Goal: Information Seeking & Learning: Check status

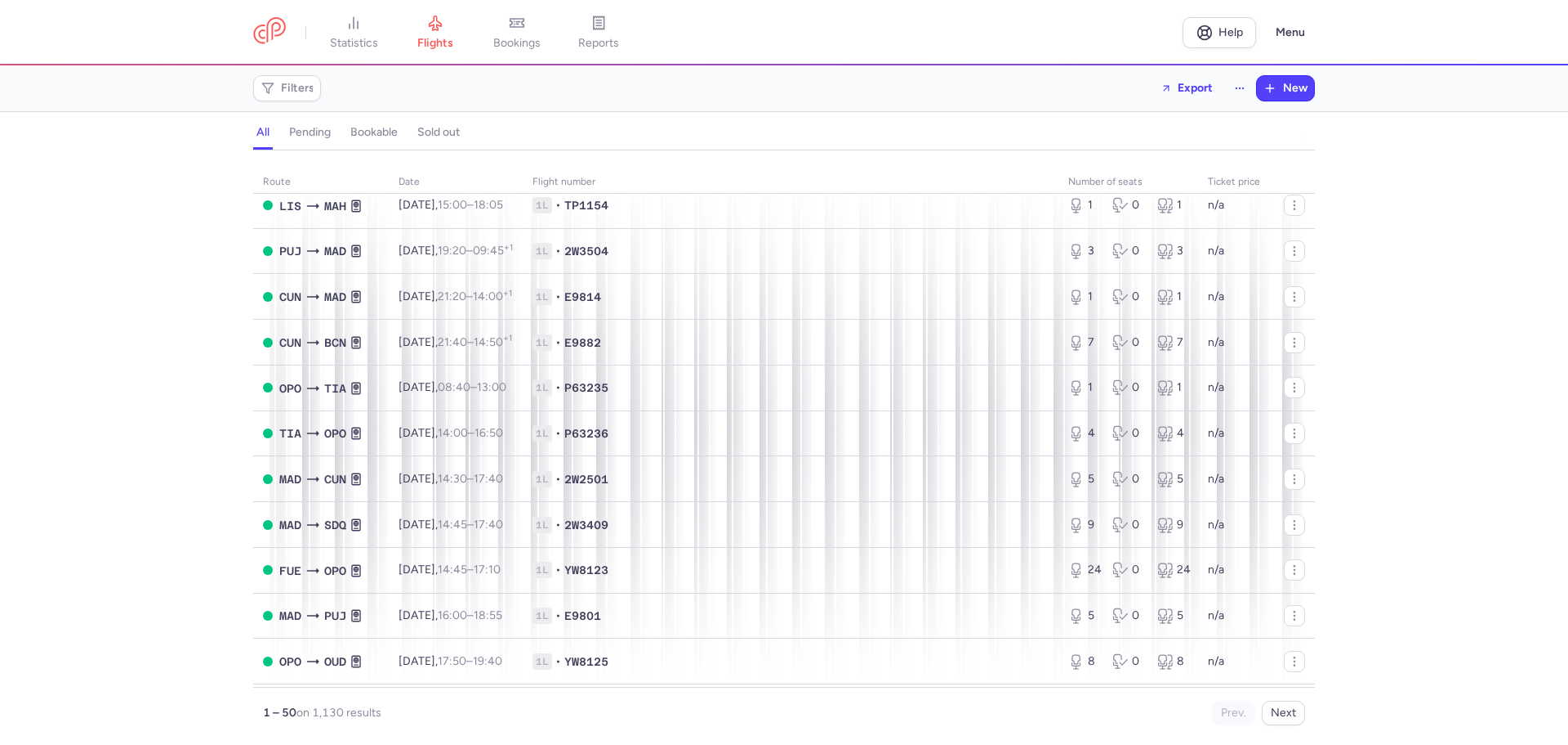
scroll to position [1812, 0]
click at [611, 36] on span "reports" at bounding box center [598, 43] width 41 height 15
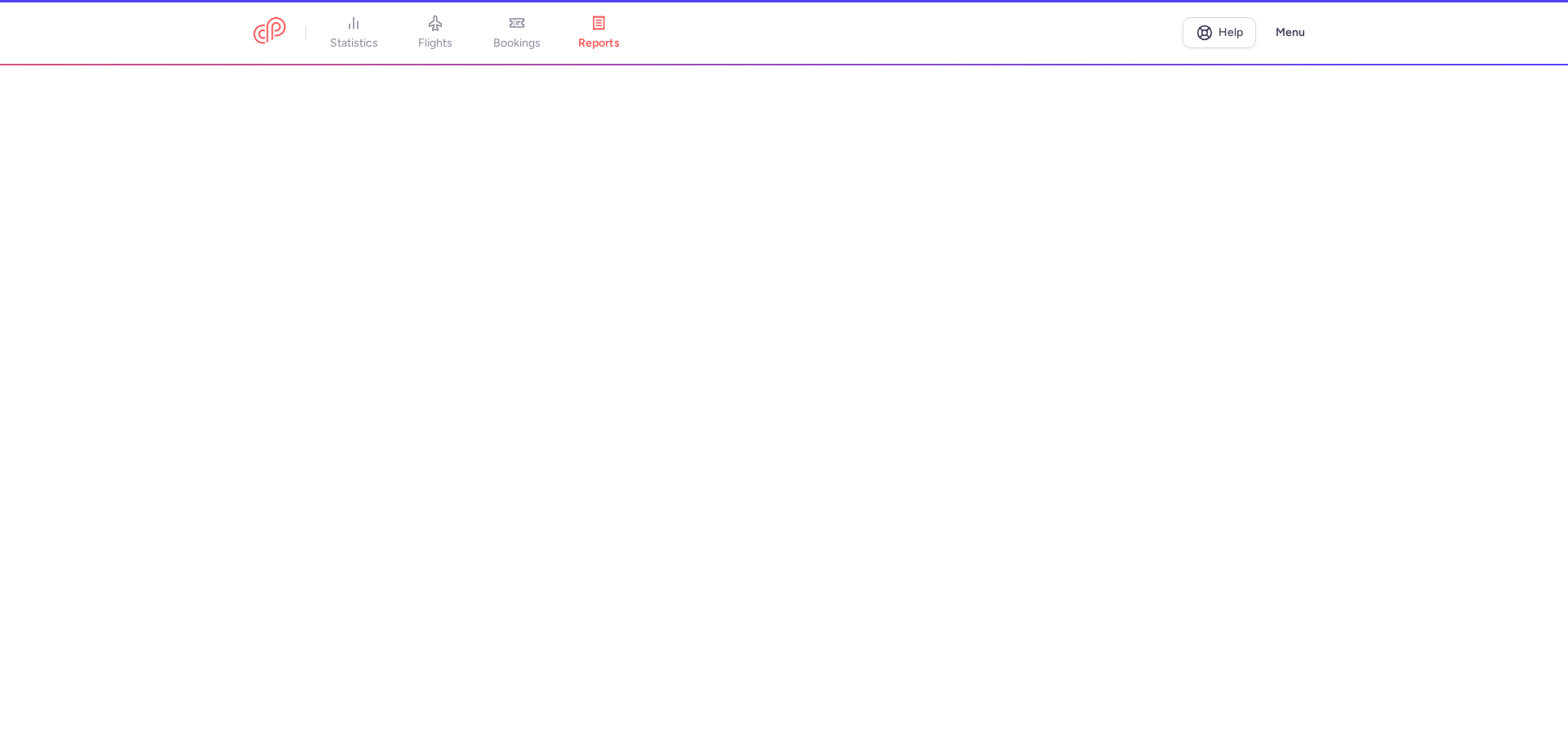
click at [519, 46] on li "bookings" at bounding box center [517, 32] width 81 height 36
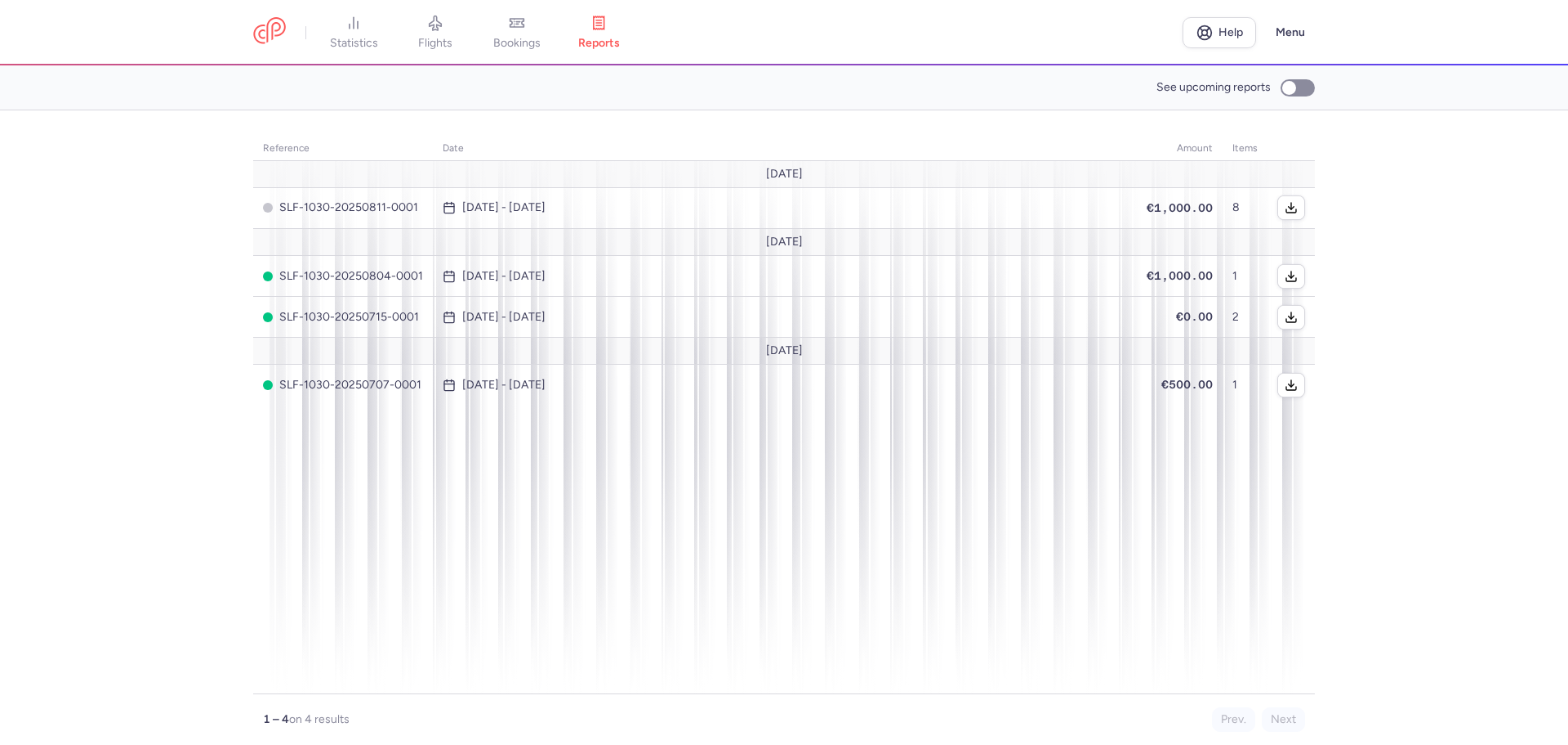
click at [519, 46] on span "bookings" at bounding box center [517, 43] width 47 height 15
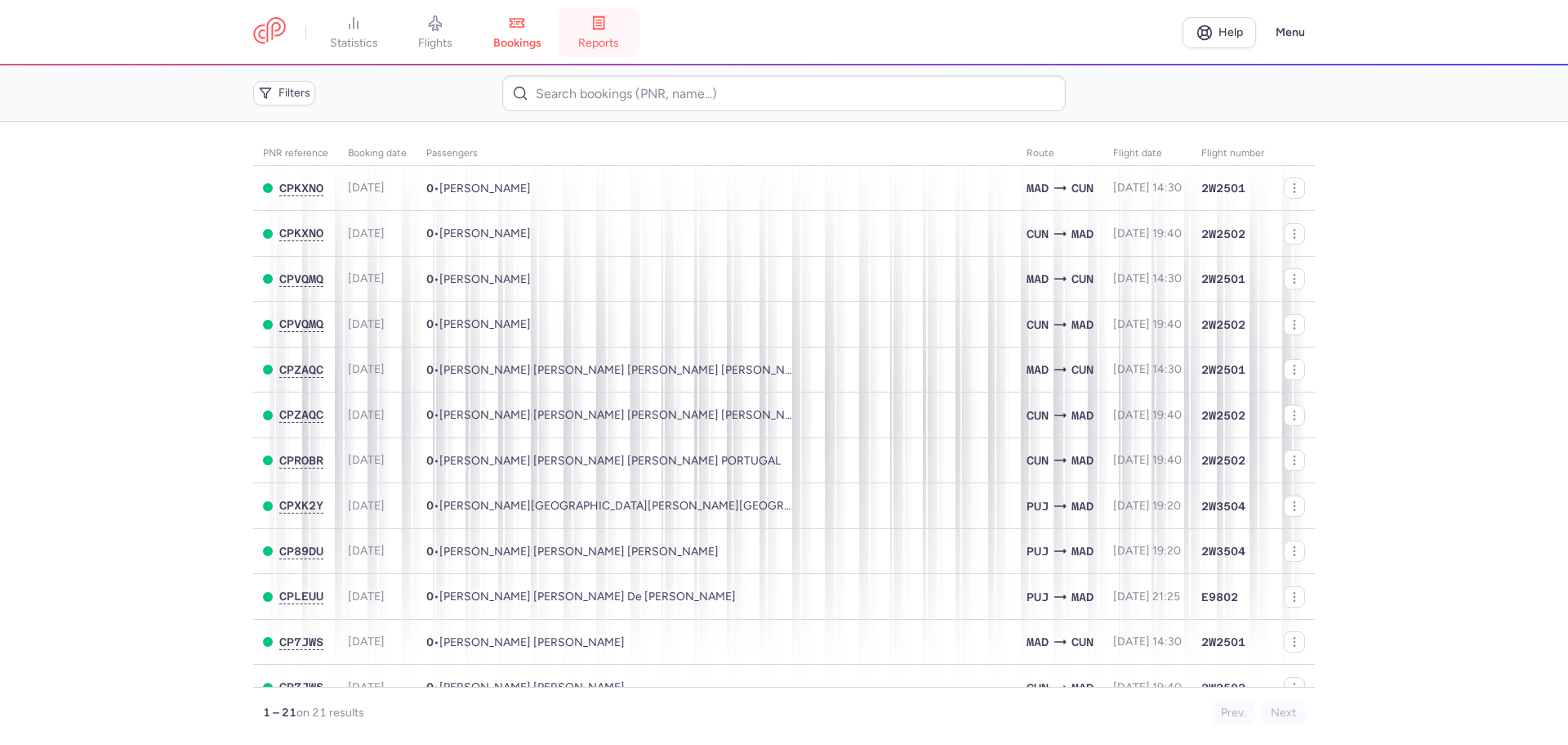
click at [607, 25] on icon at bounding box center [598, 23] width 17 height 17
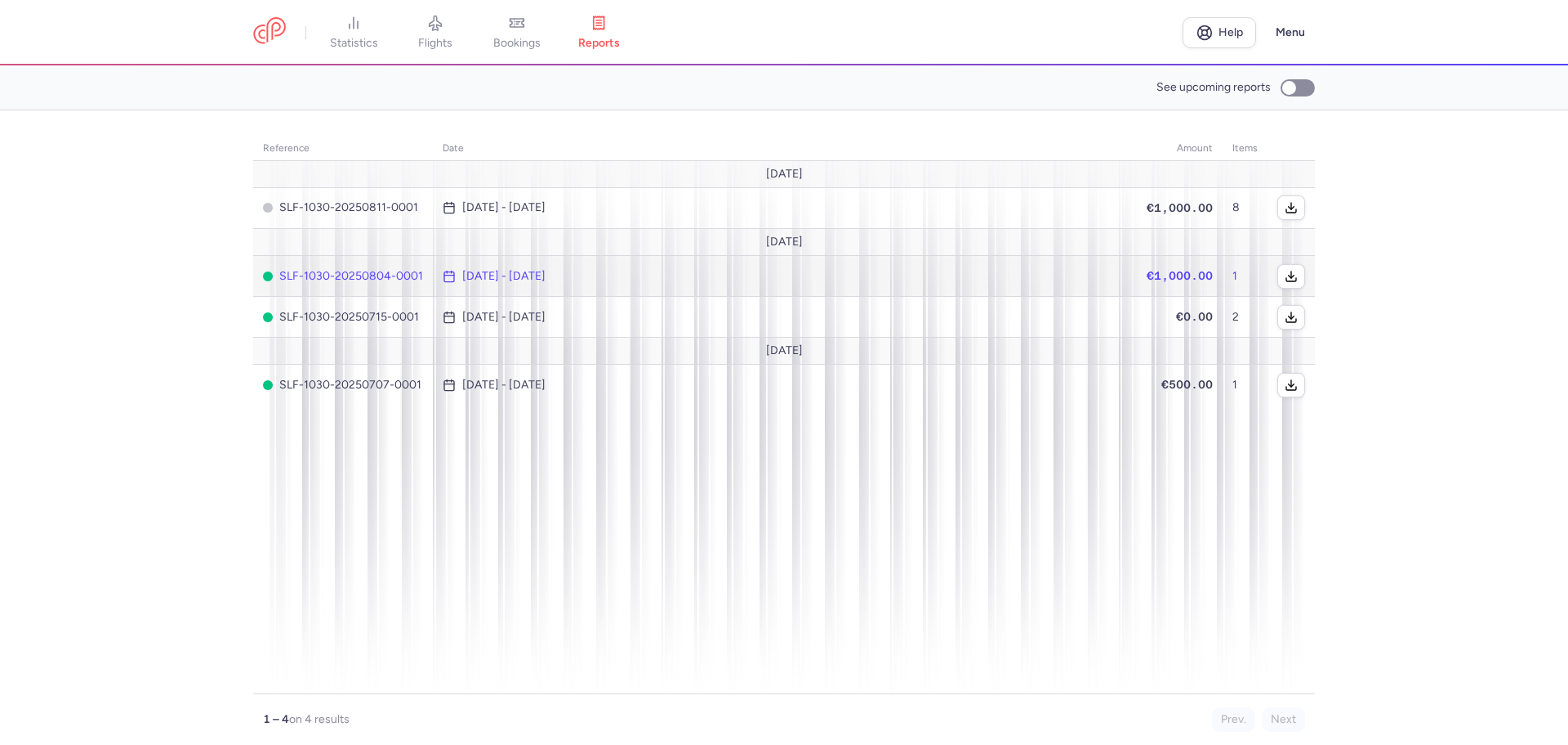
click at [588, 288] on td "[DATE] - [DATE]" at bounding box center [785, 276] width 704 height 41
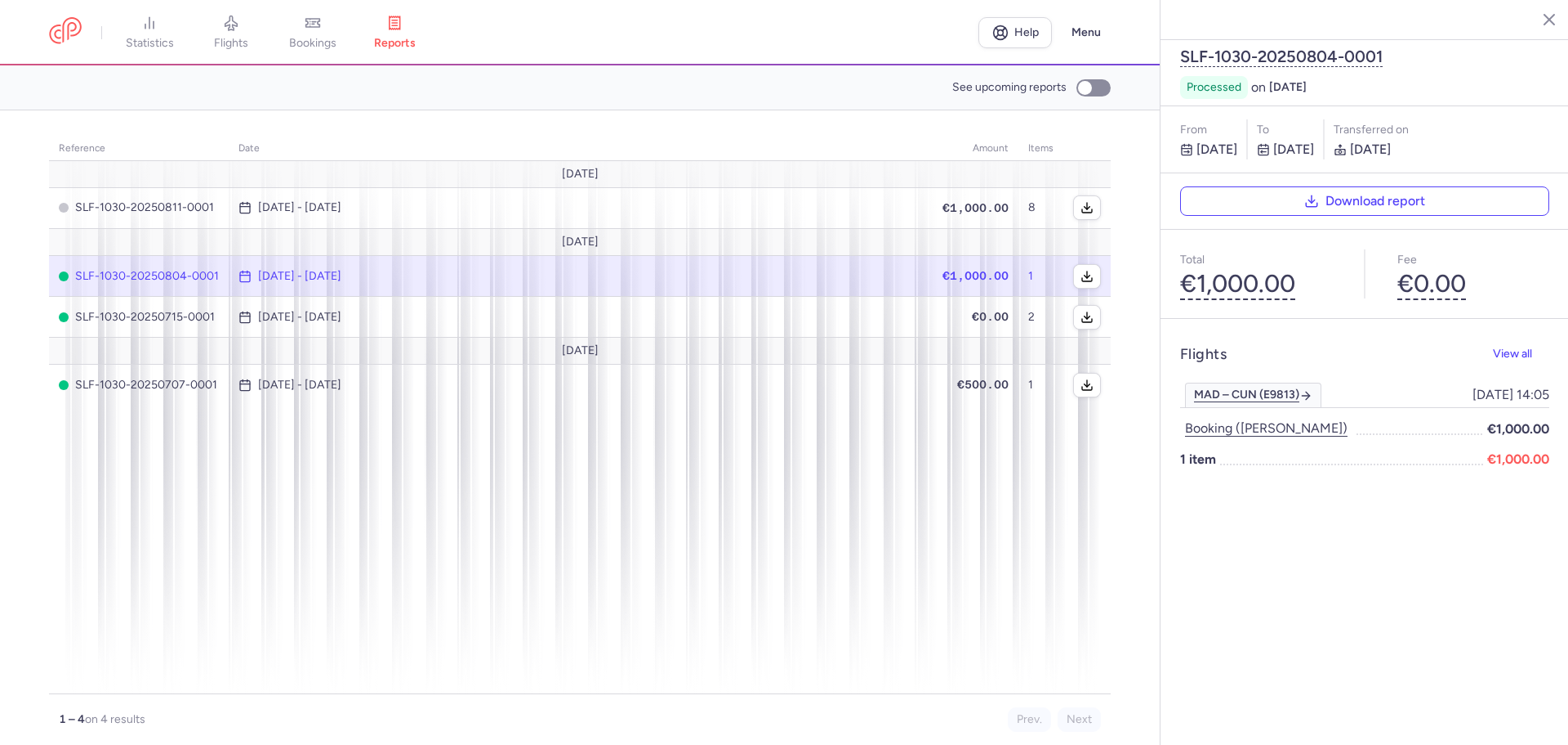
click at [390, 337] on td "[DATE]" at bounding box center [580, 351] width 1062 height 27
click at [342, 319] on time "[DATE] - [DATE]" at bounding box center [300, 316] width 83 height 13
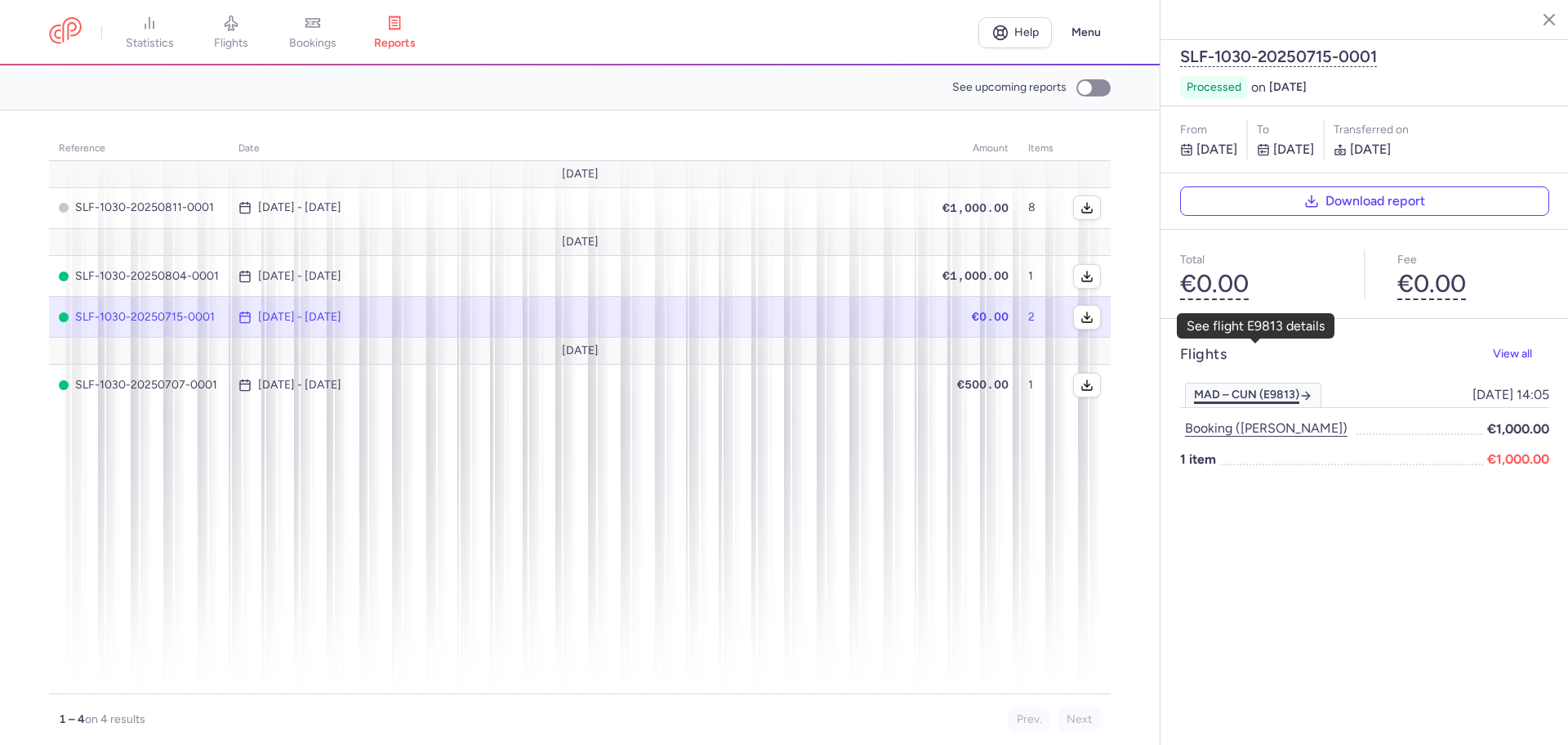
click at [1294, 382] on link "MAD – CUN (E9813)" at bounding box center [1254, 394] width 137 height 25
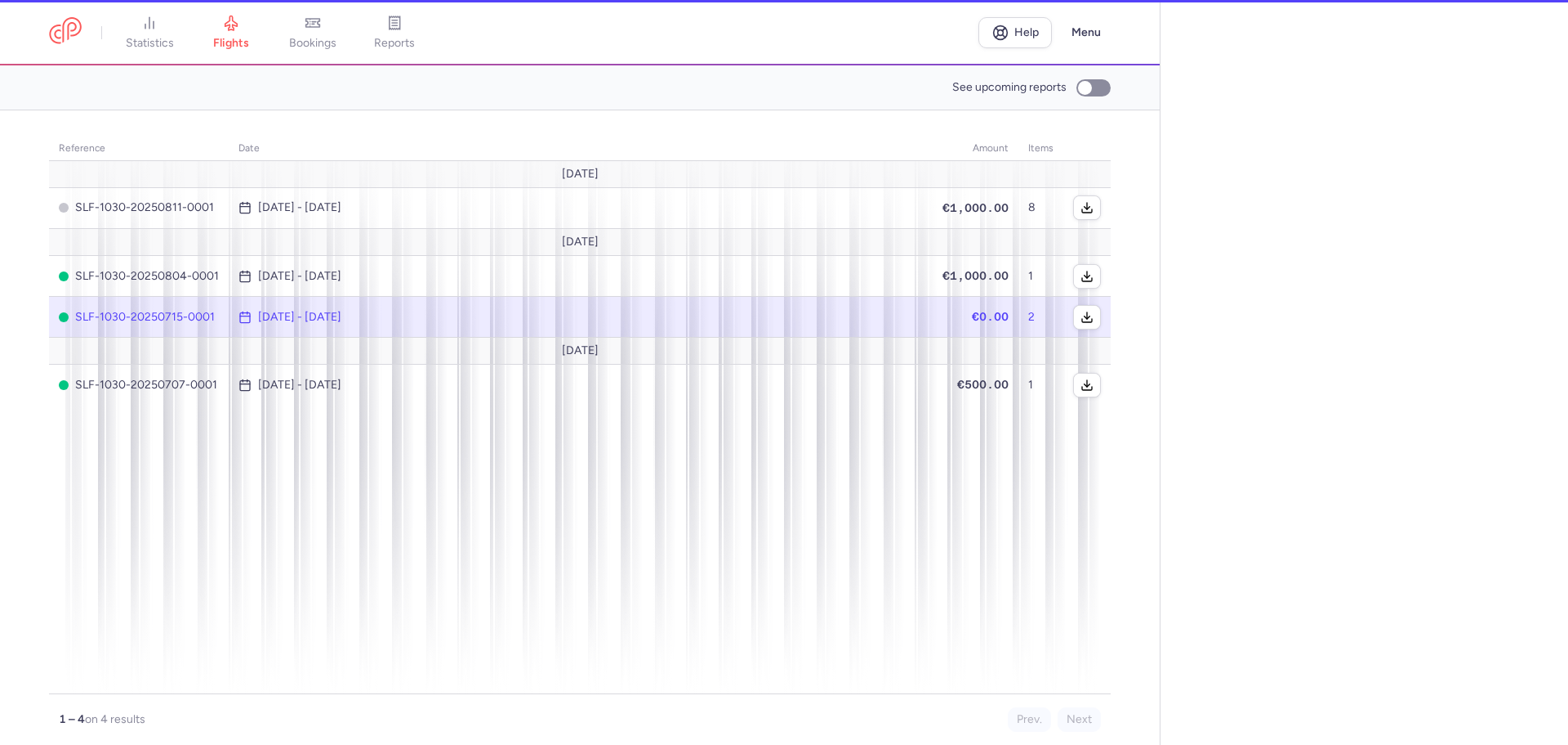
select select "days"
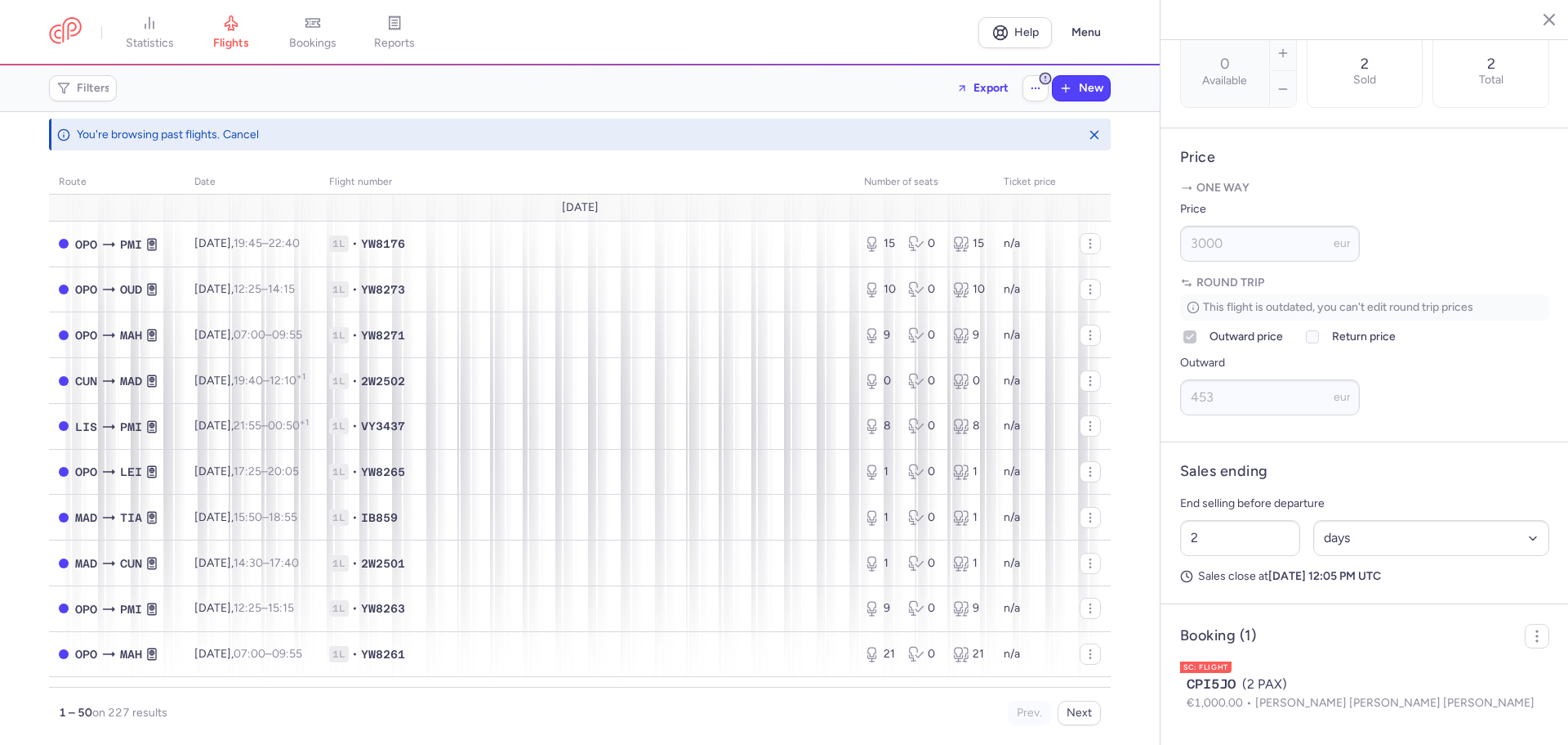
scroll to position [578, 0]
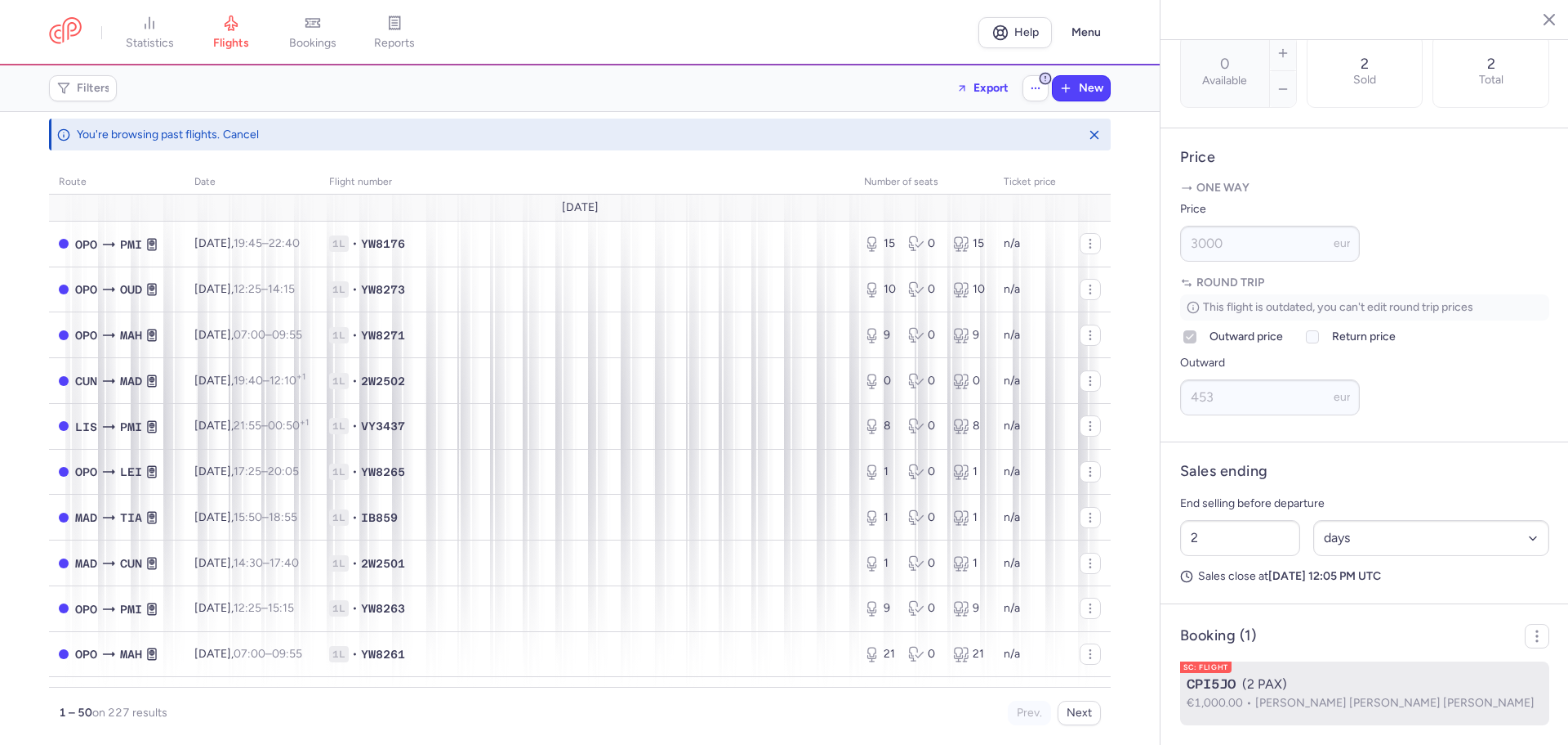
click at [1347, 704] on span "[PERSON_NAME] [PERSON_NAME] [PERSON_NAME]" at bounding box center [1395, 703] width 279 height 14
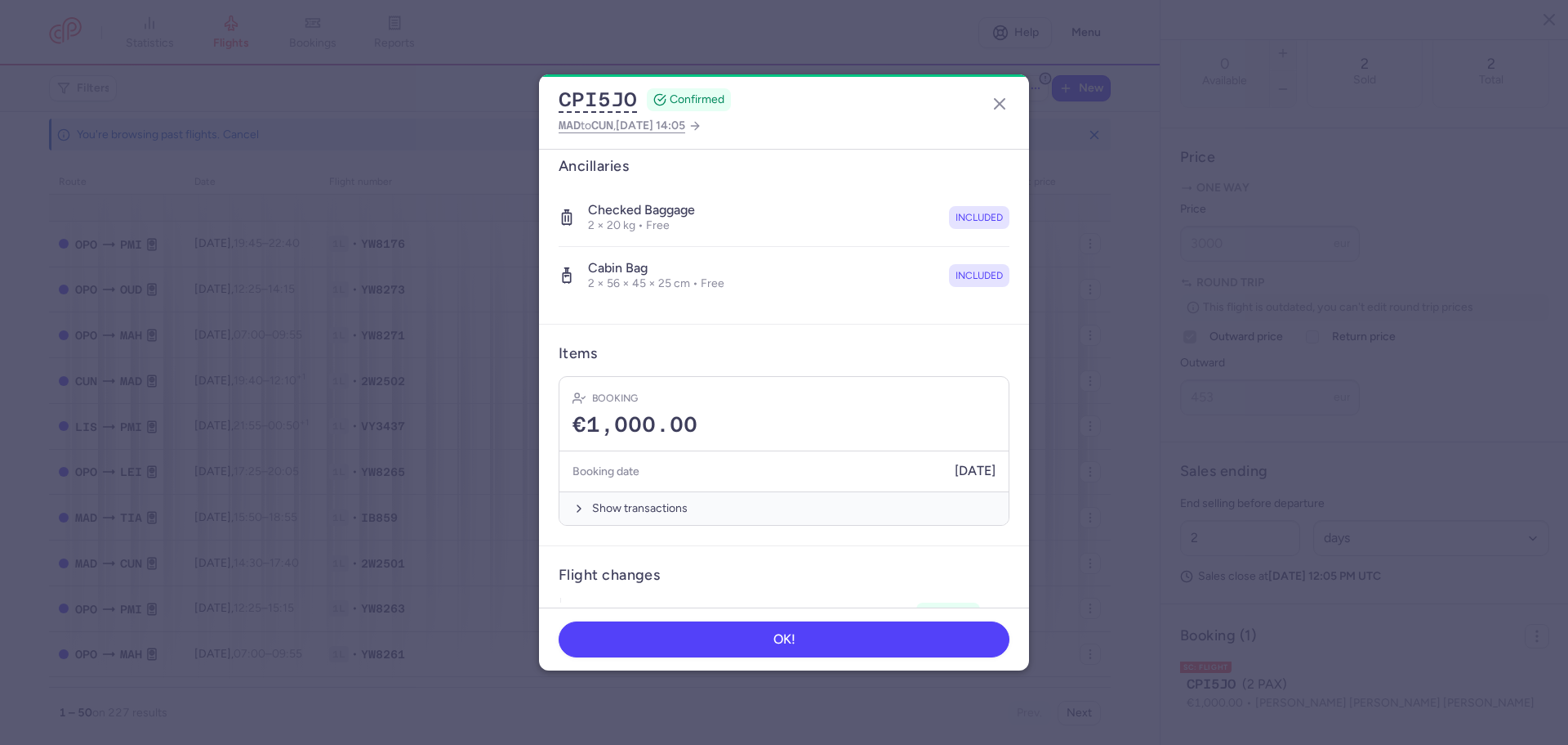
scroll to position [448, 0]
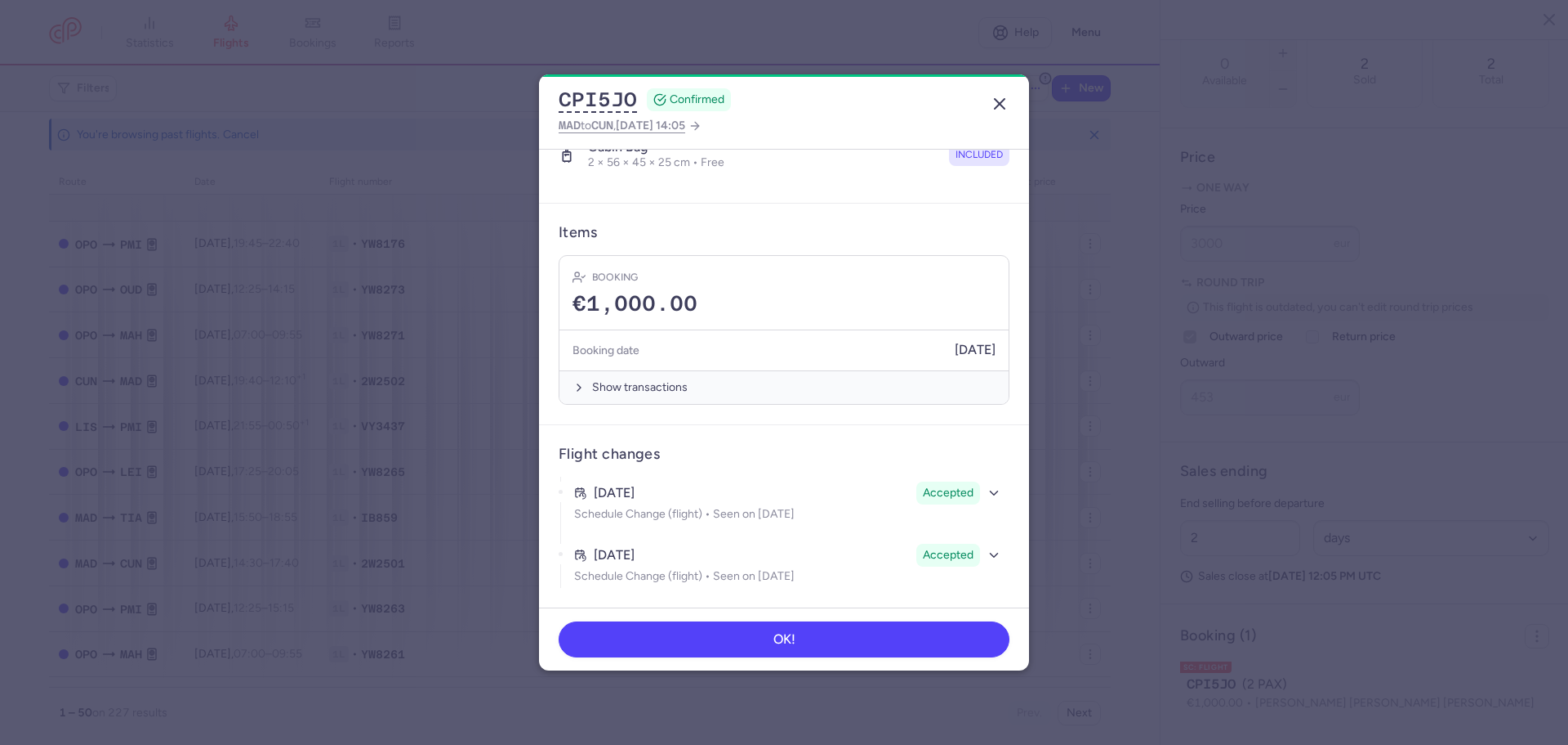
click at [1010, 102] on button "button" at bounding box center [999, 104] width 26 height 26
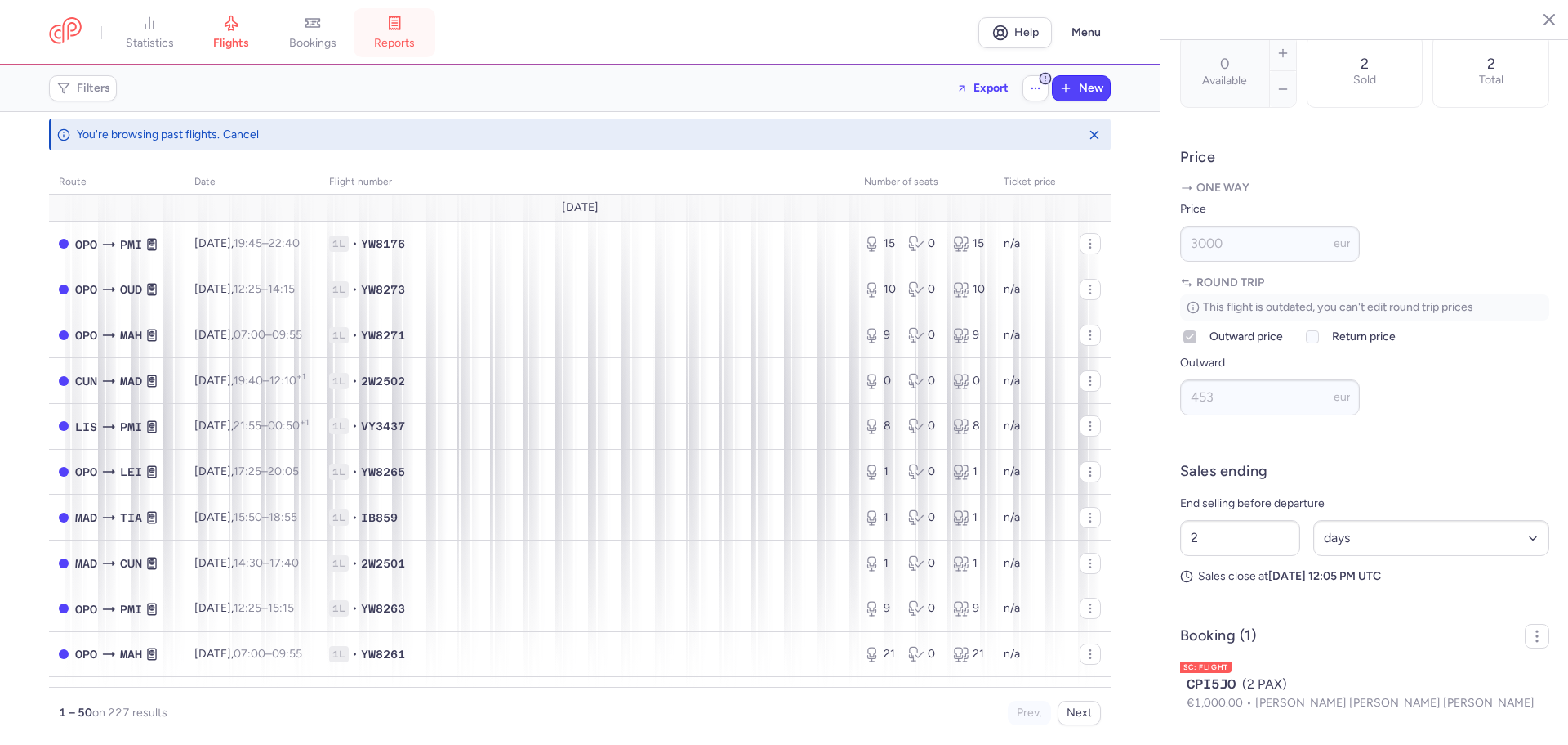
click at [403, 19] on icon at bounding box center [394, 23] width 17 height 17
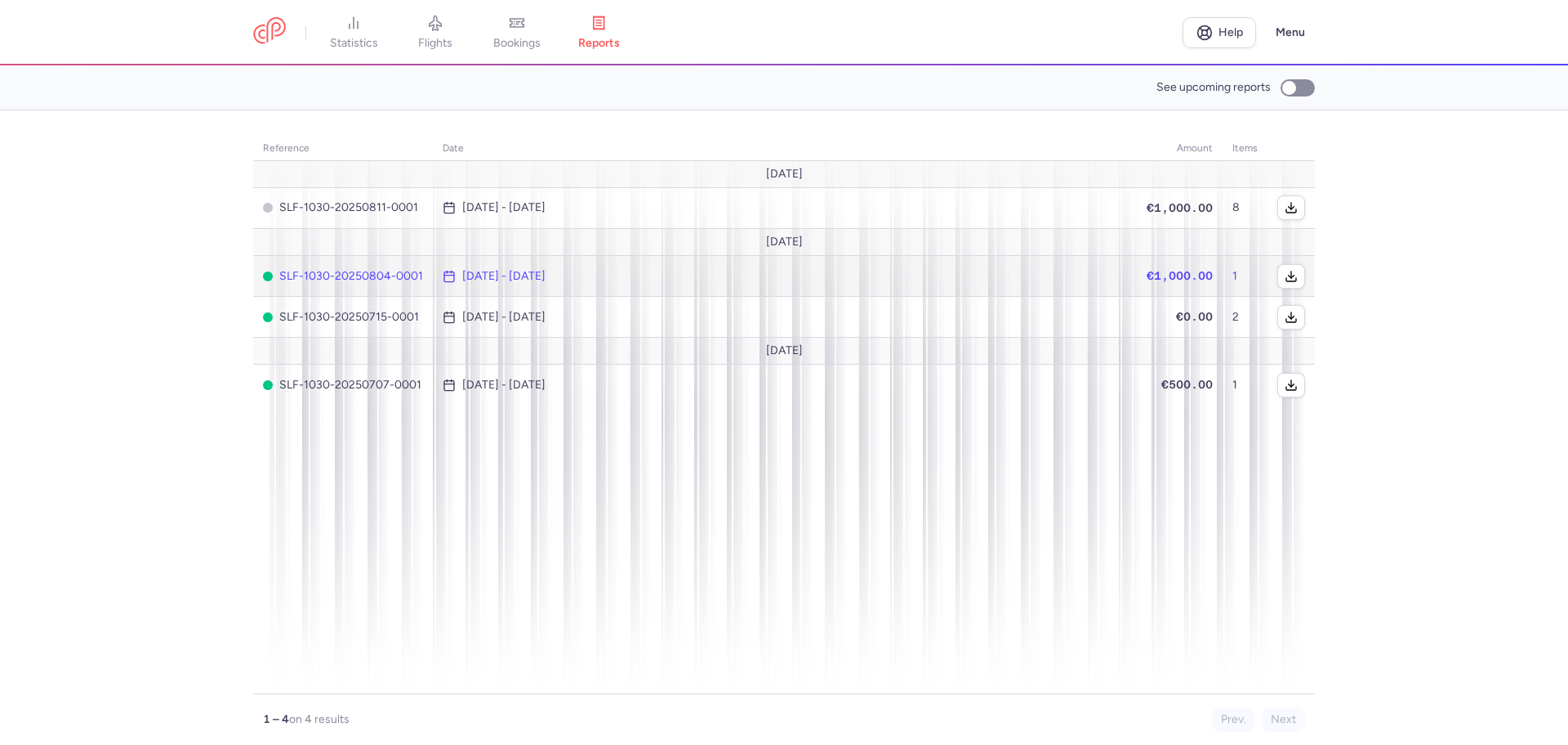
click at [532, 287] on td "[DATE] - [DATE]" at bounding box center [785, 276] width 704 height 41
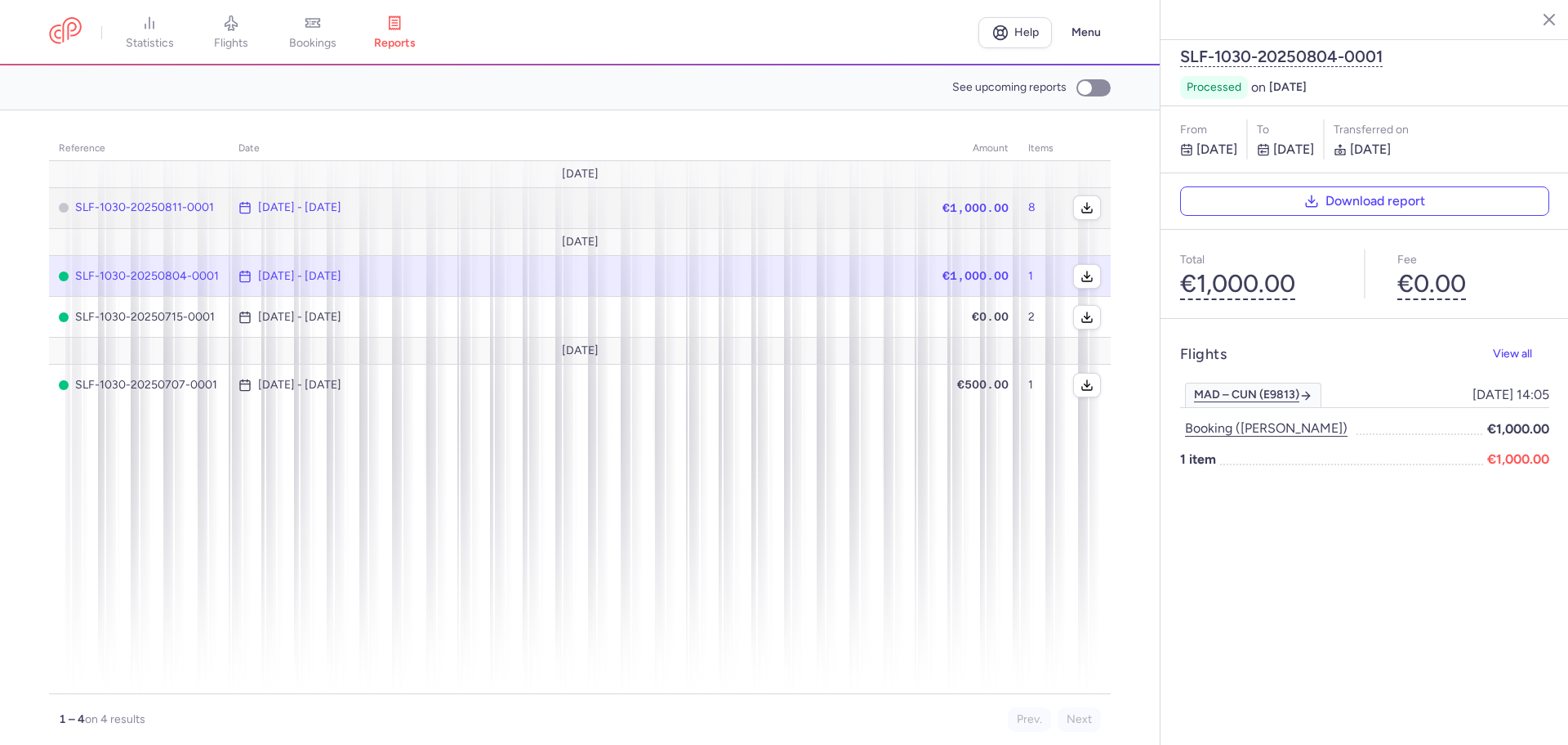
click at [505, 197] on td "[DATE] - [DATE]" at bounding box center [581, 208] width 704 height 41
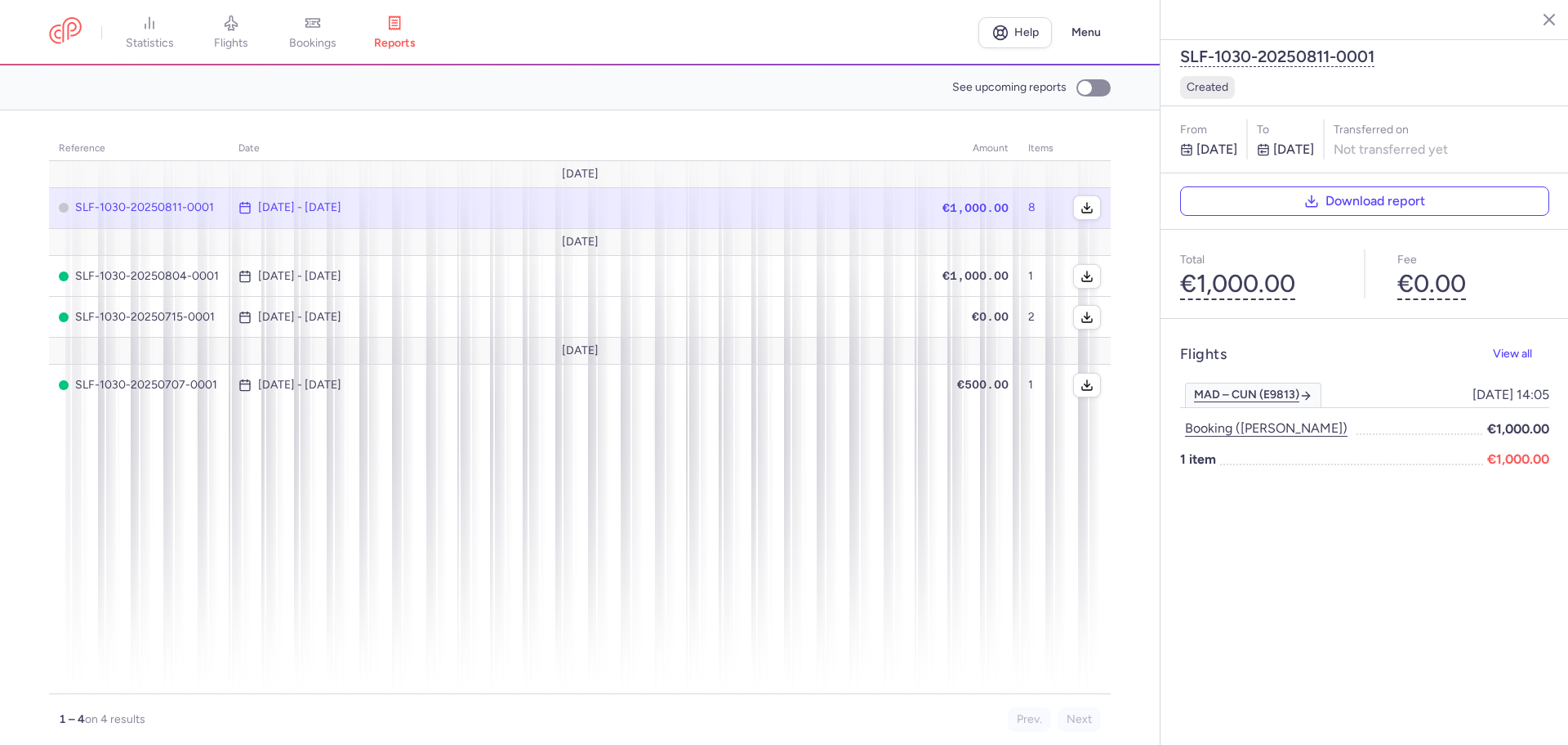
click at [1019, 218] on td "[DATE] - [DATE]" at bounding box center [1041, 208] width 45 height 41
click at [1543, 23] on icon "button" at bounding box center [1536, 18] width 17 height 17
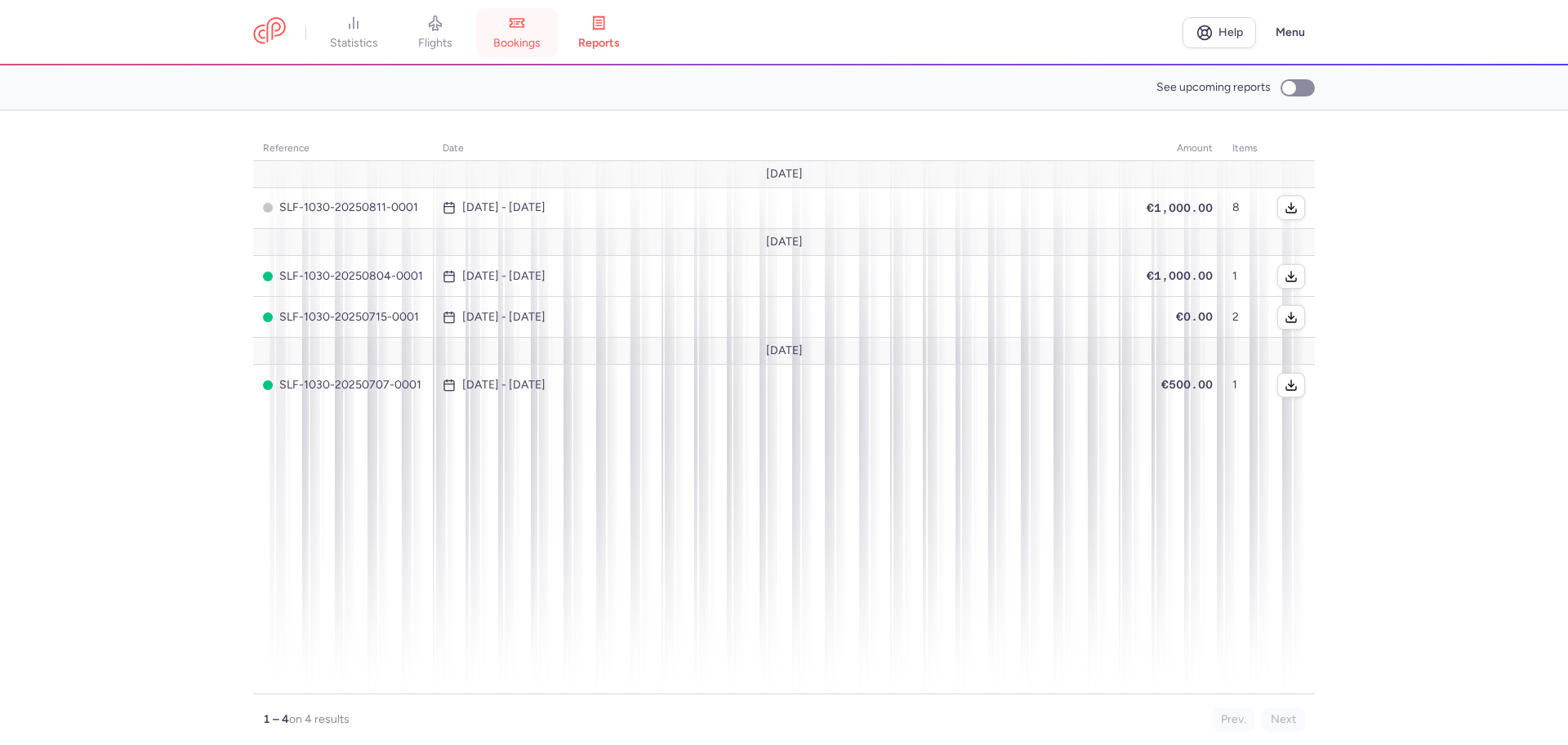
click at [552, 30] on link "bookings" at bounding box center [517, 32] width 81 height 36
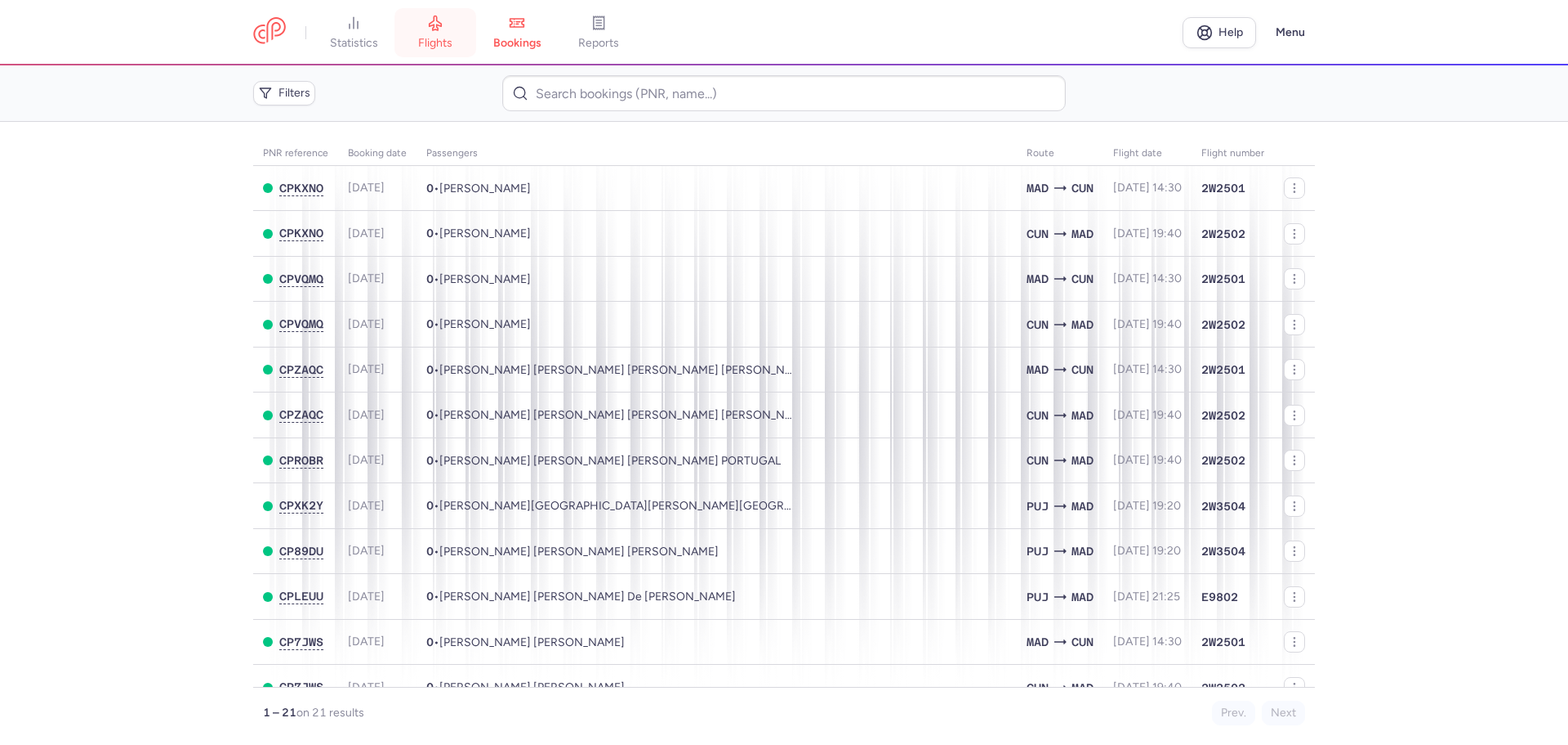
click at [463, 29] on link "flights" at bounding box center [434, 32] width 81 height 36
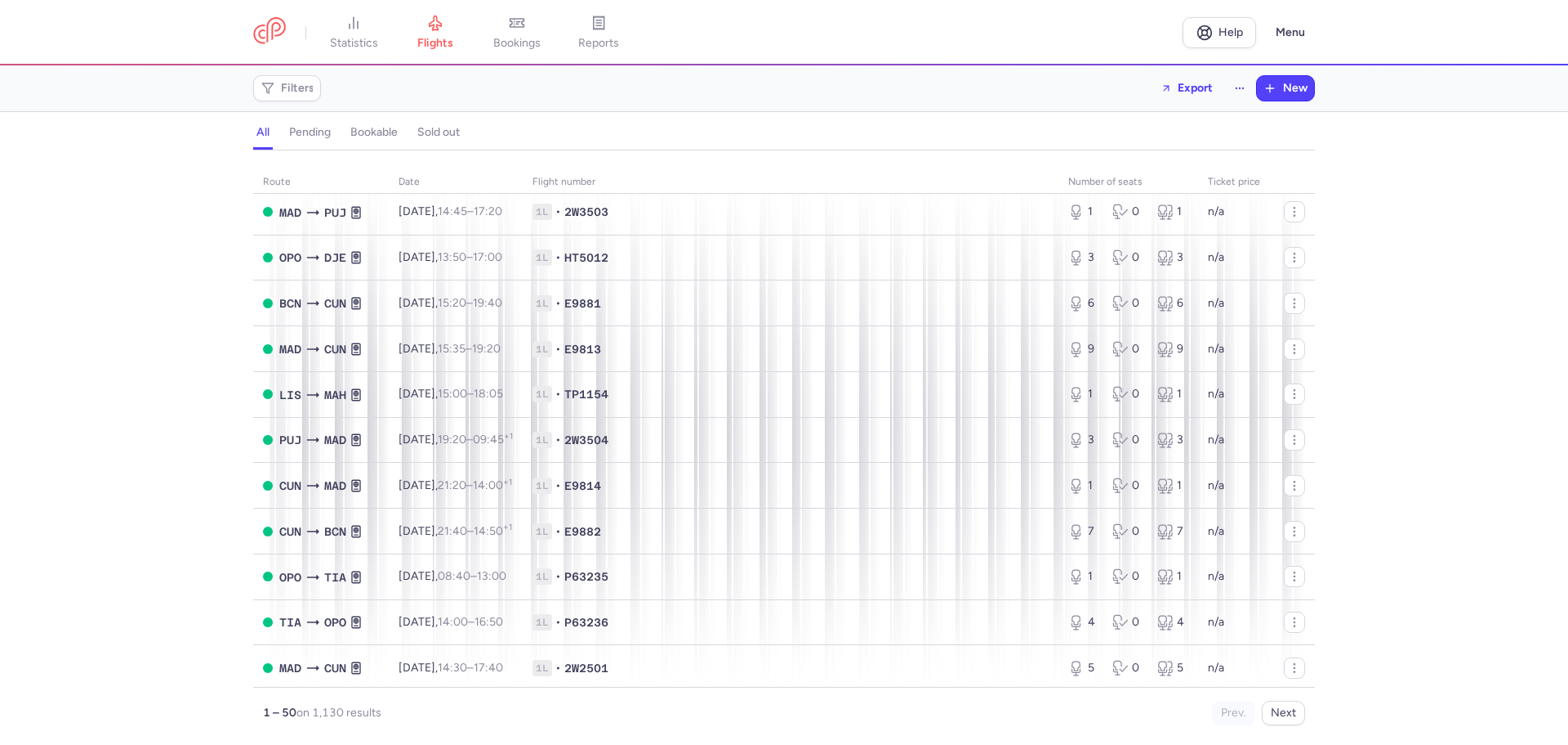
scroll to position [1716, 0]
click at [502, 401] on span "21:40 – 14:50 +1" at bounding box center [475, 395] width 74 height 14
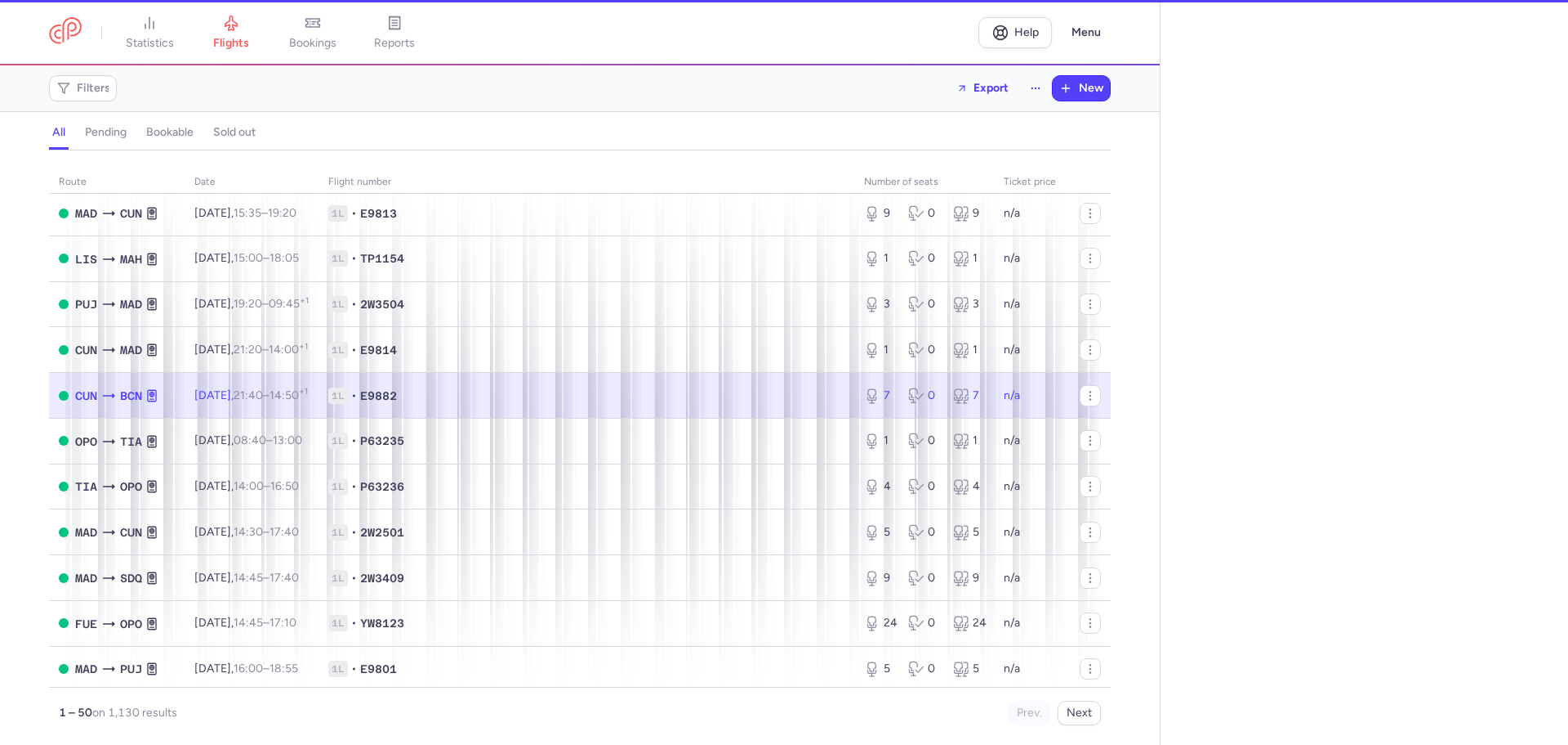
select select "days"
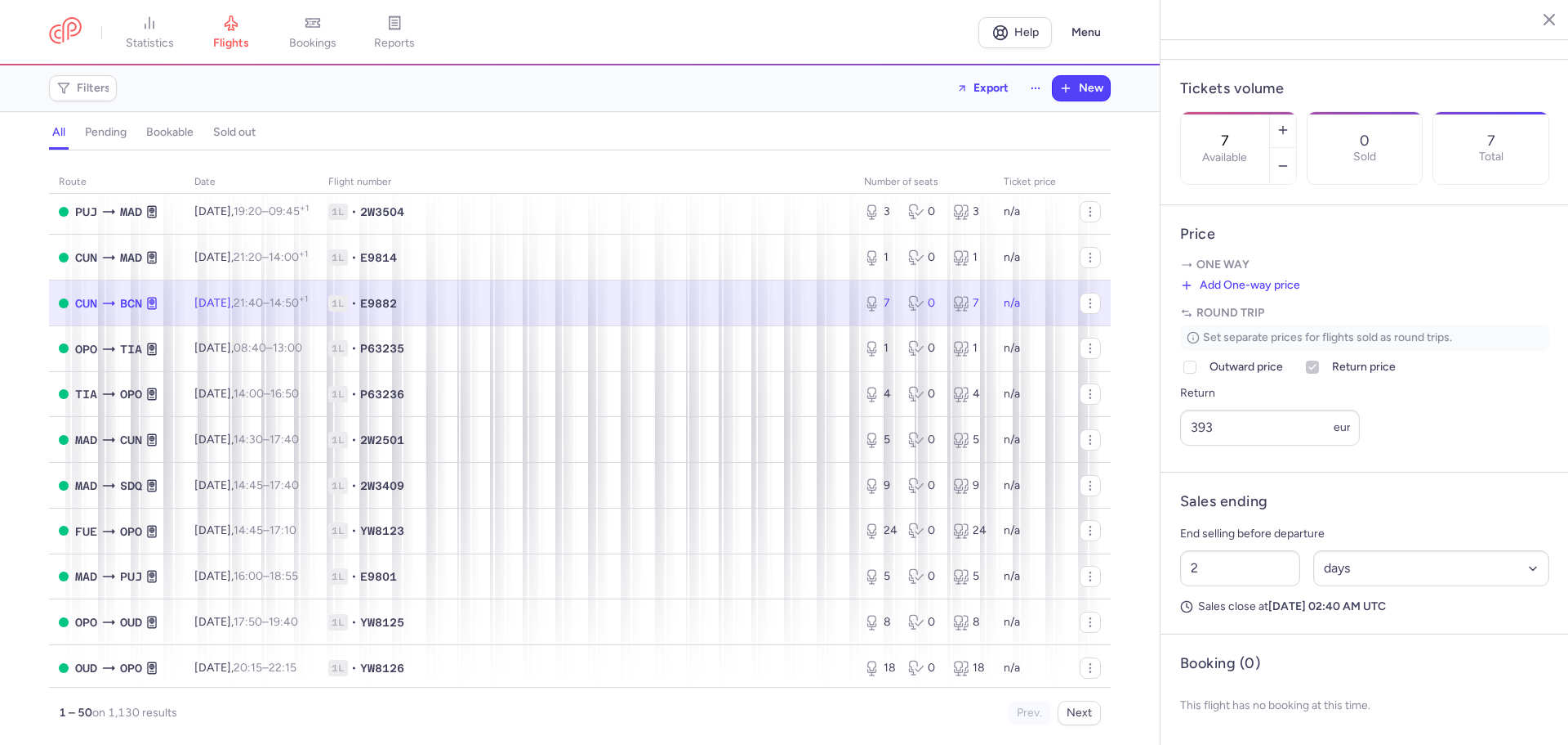
scroll to position [1812, 0]
click at [1070, 719] on button "Next" at bounding box center [1079, 713] width 43 height 25
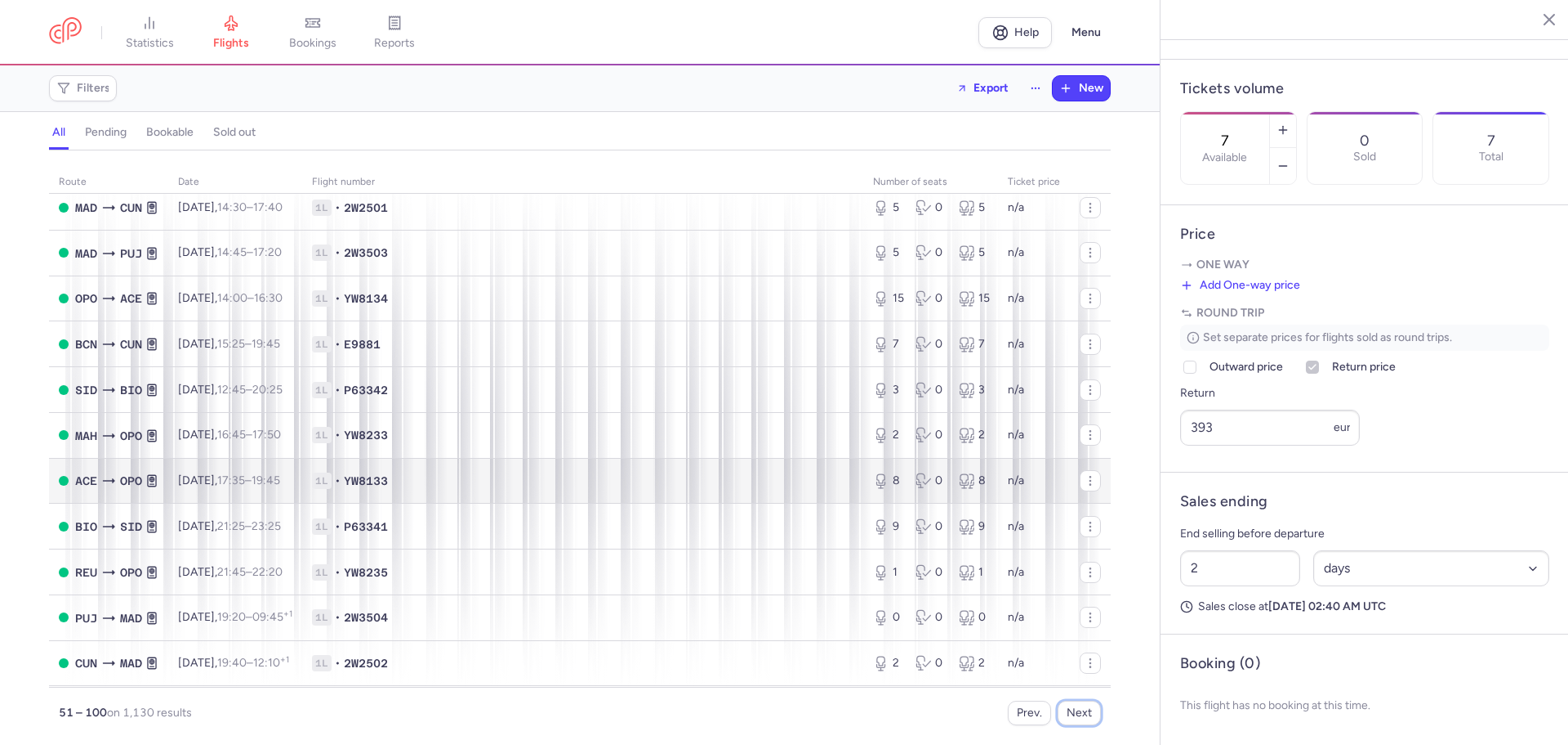
scroll to position [0, 0]
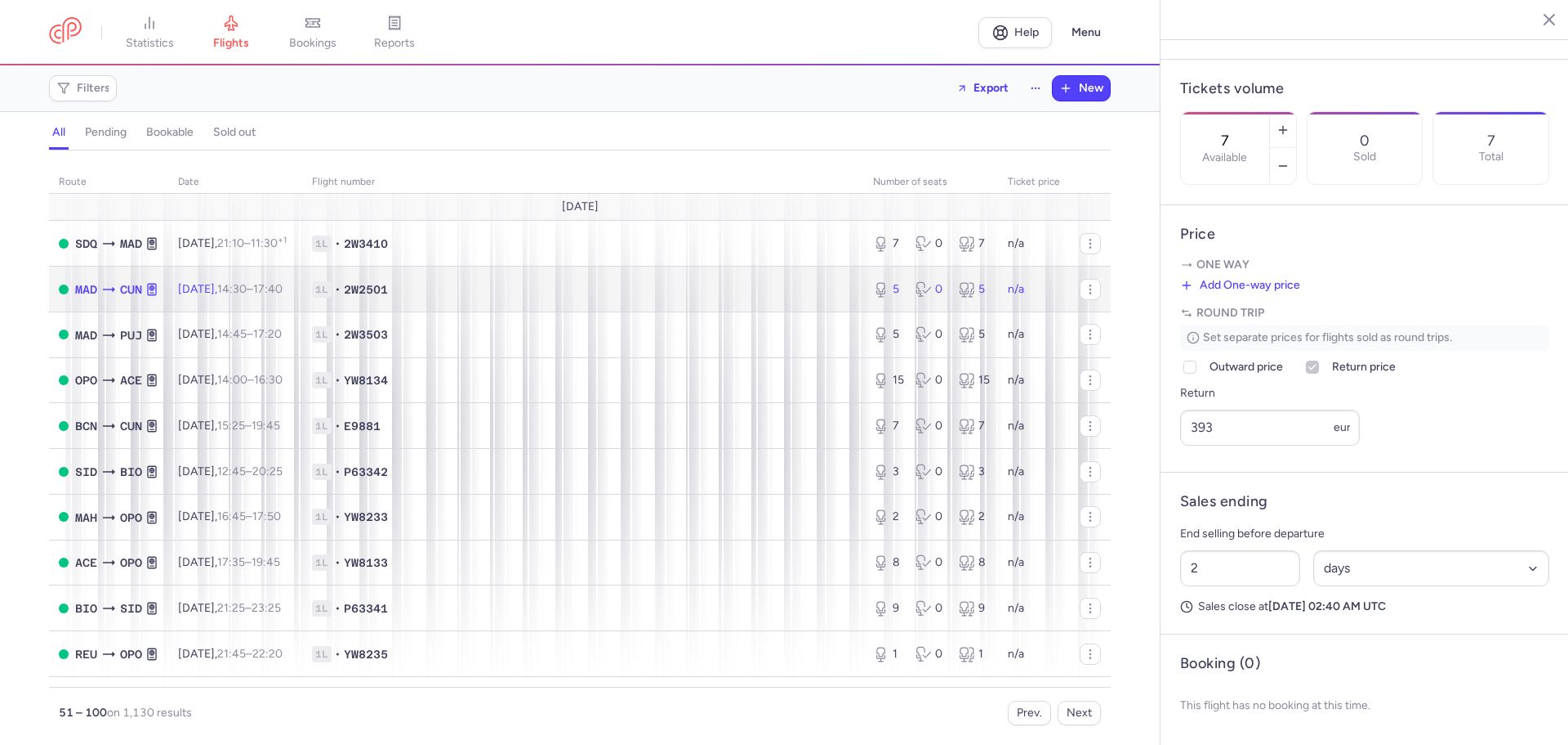
click at [501, 281] on span "1L • 2W2501" at bounding box center [583, 289] width 541 height 17
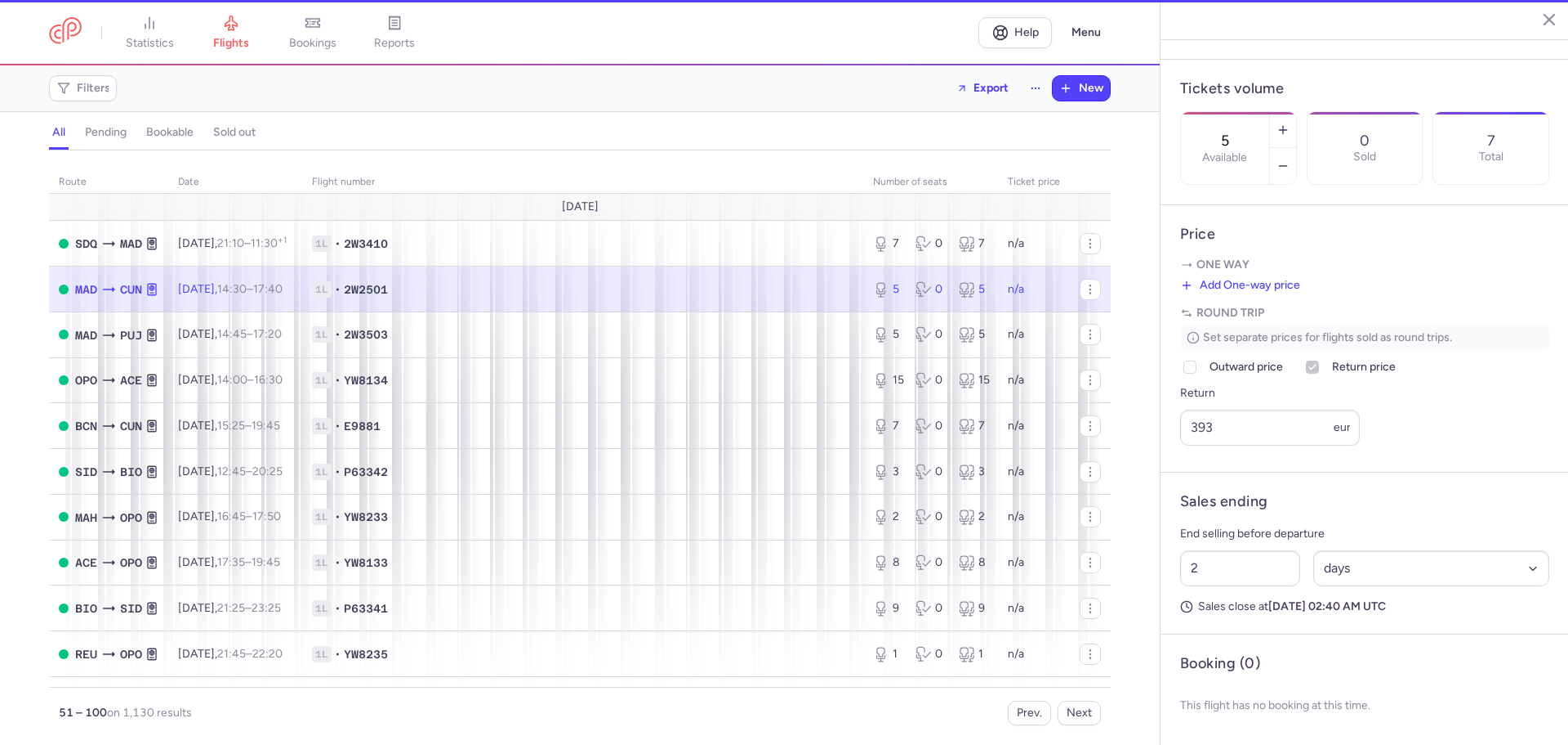
scroll to position [489, 0]
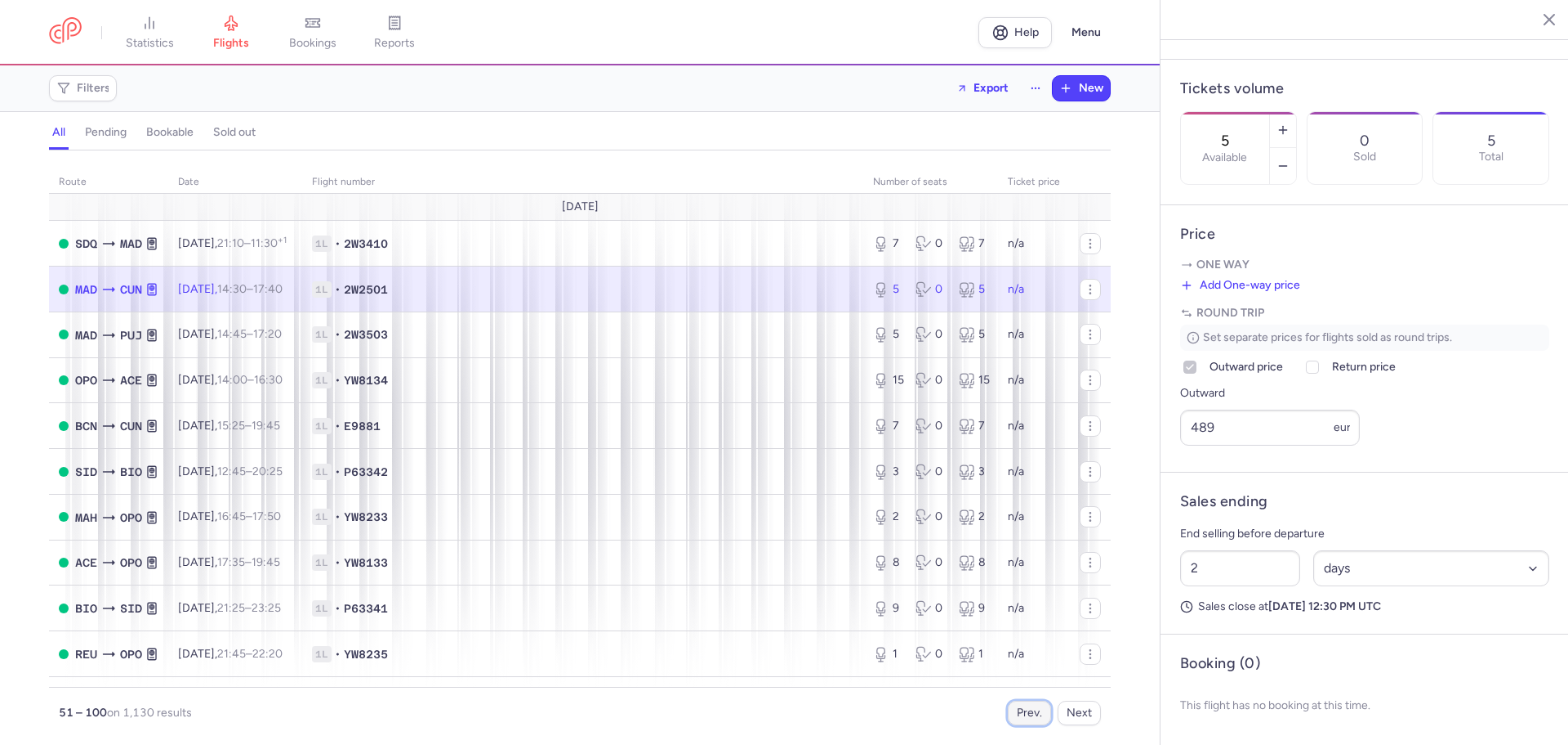
click at [1018, 703] on button "Prev." at bounding box center [1029, 713] width 43 height 25
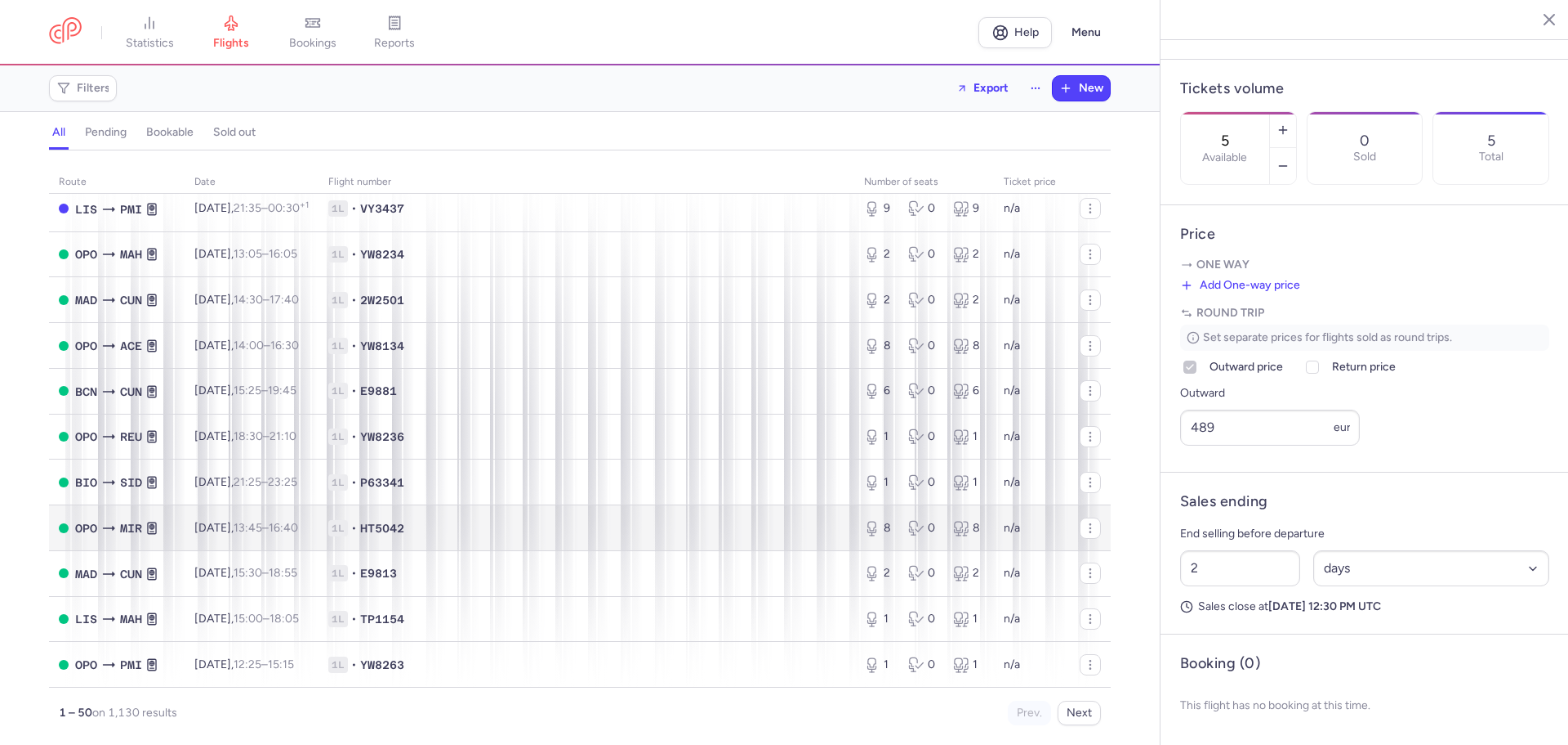
scroll to position [245, 0]
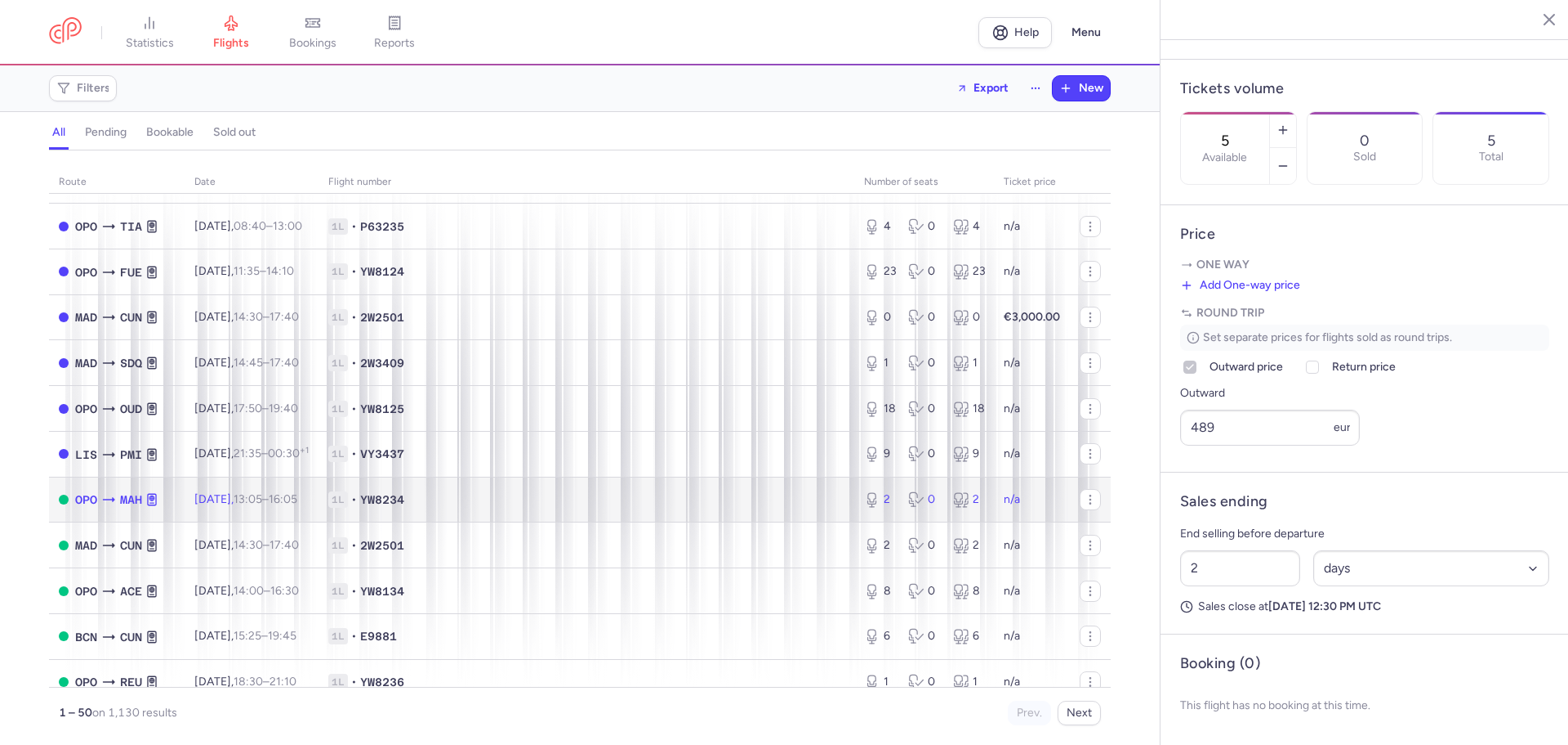
click at [579, 503] on span "1L • YW8234" at bounding box center [586, 499] width 516 height 17
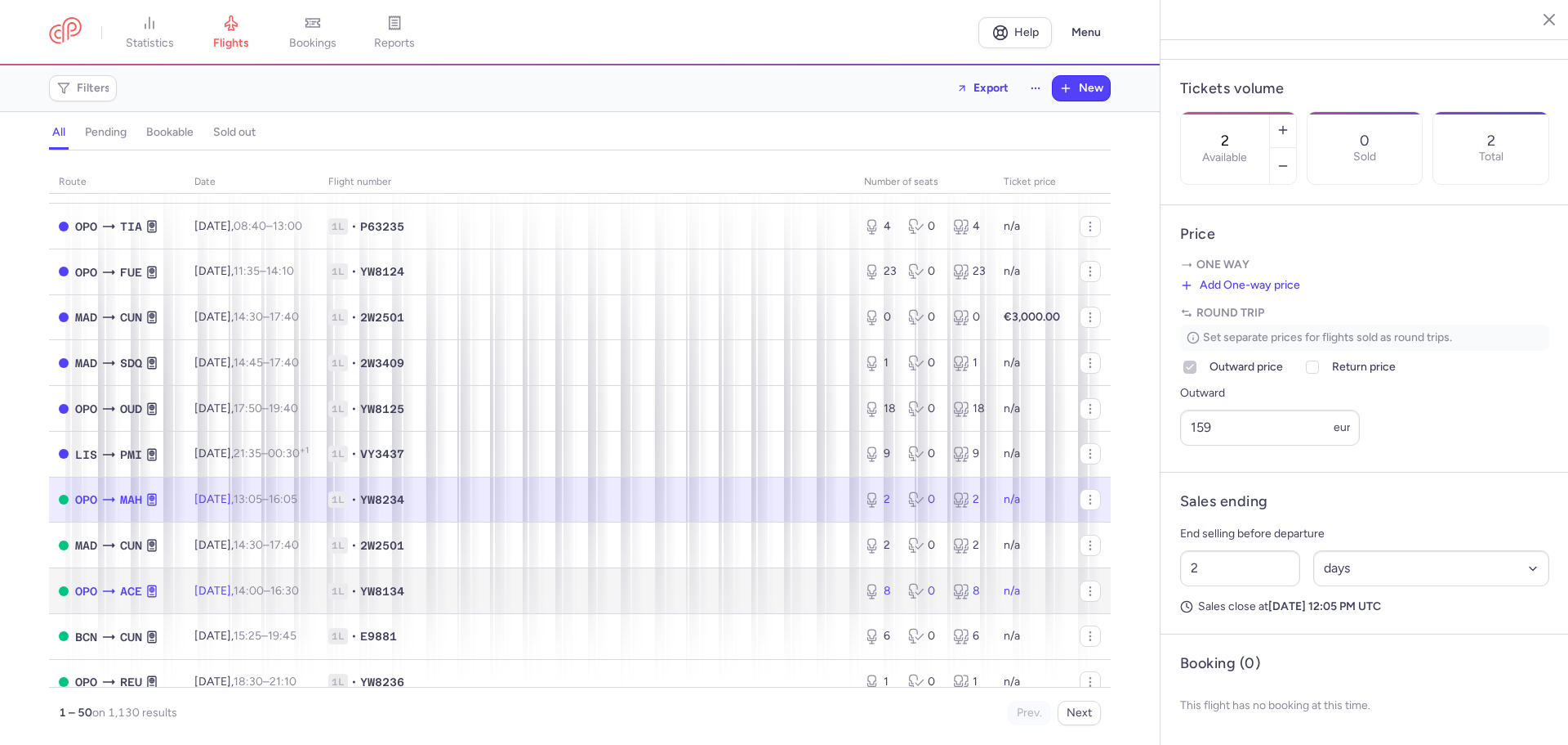
click at [550, 586] on span "1L • YW8134" at bounding box center [586, 591] width 516 height 17
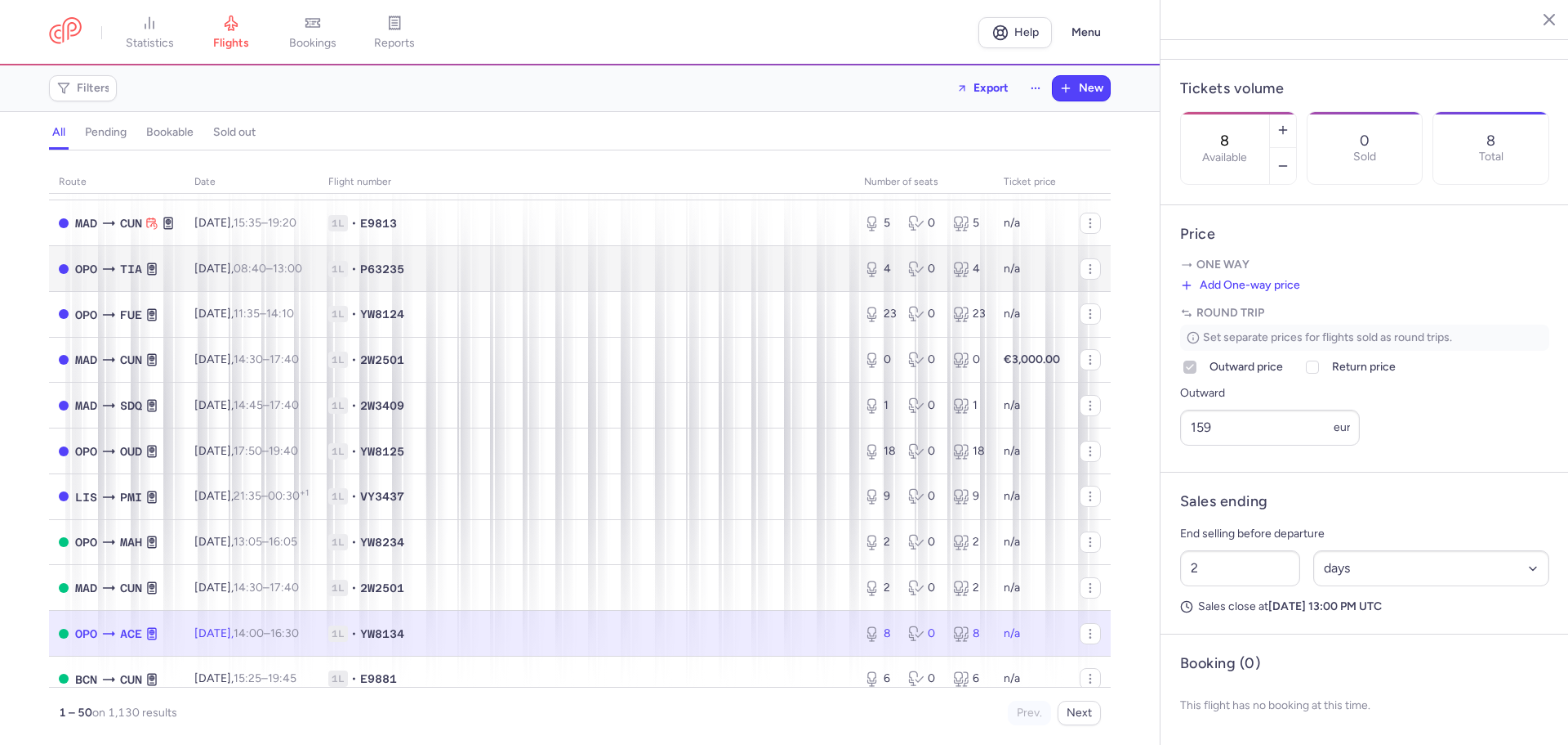
scroll to position [82, 0]
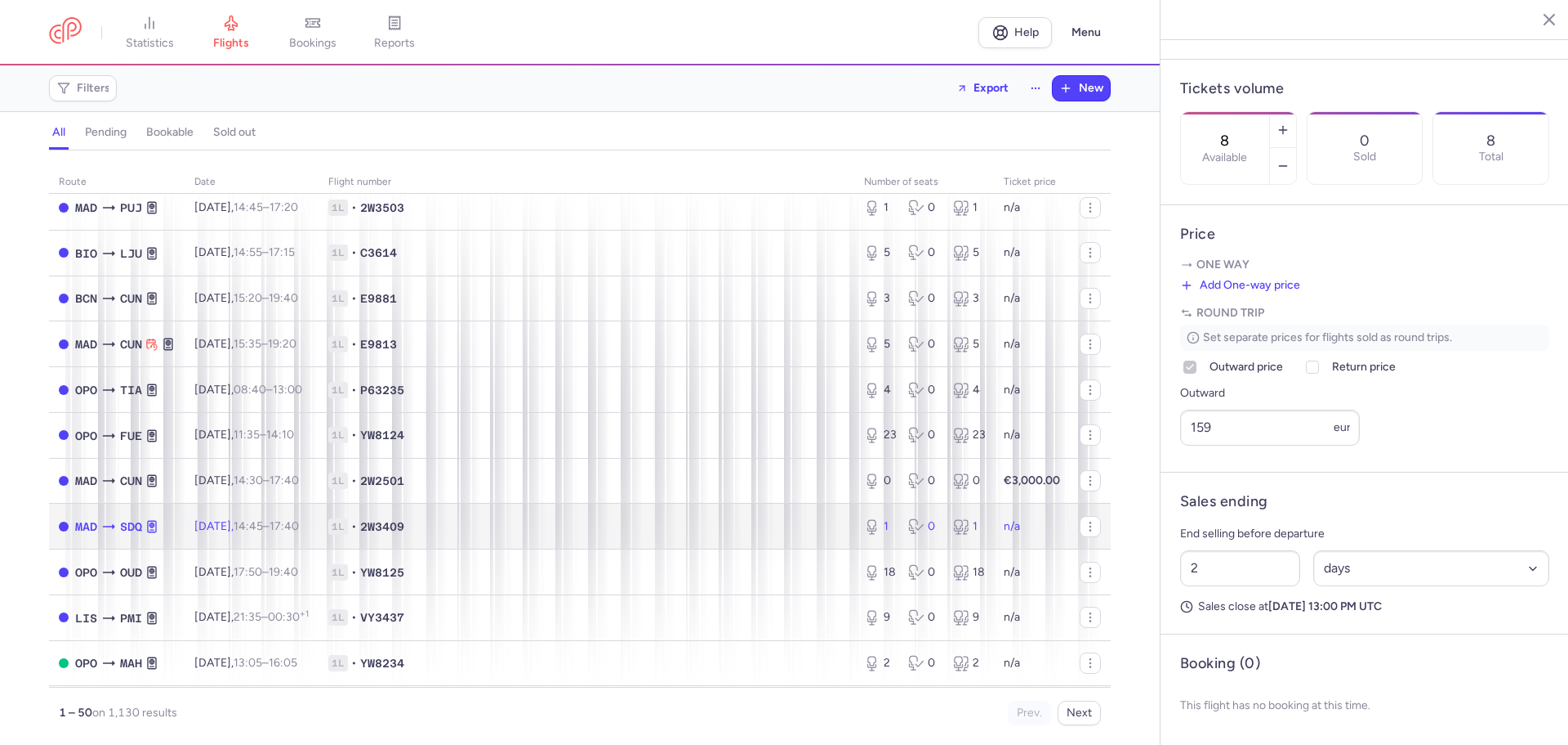
click at [549, 520] on span "1L • 2W3409" at bounding box center [586, 526] width 516 height 17
type input "1"
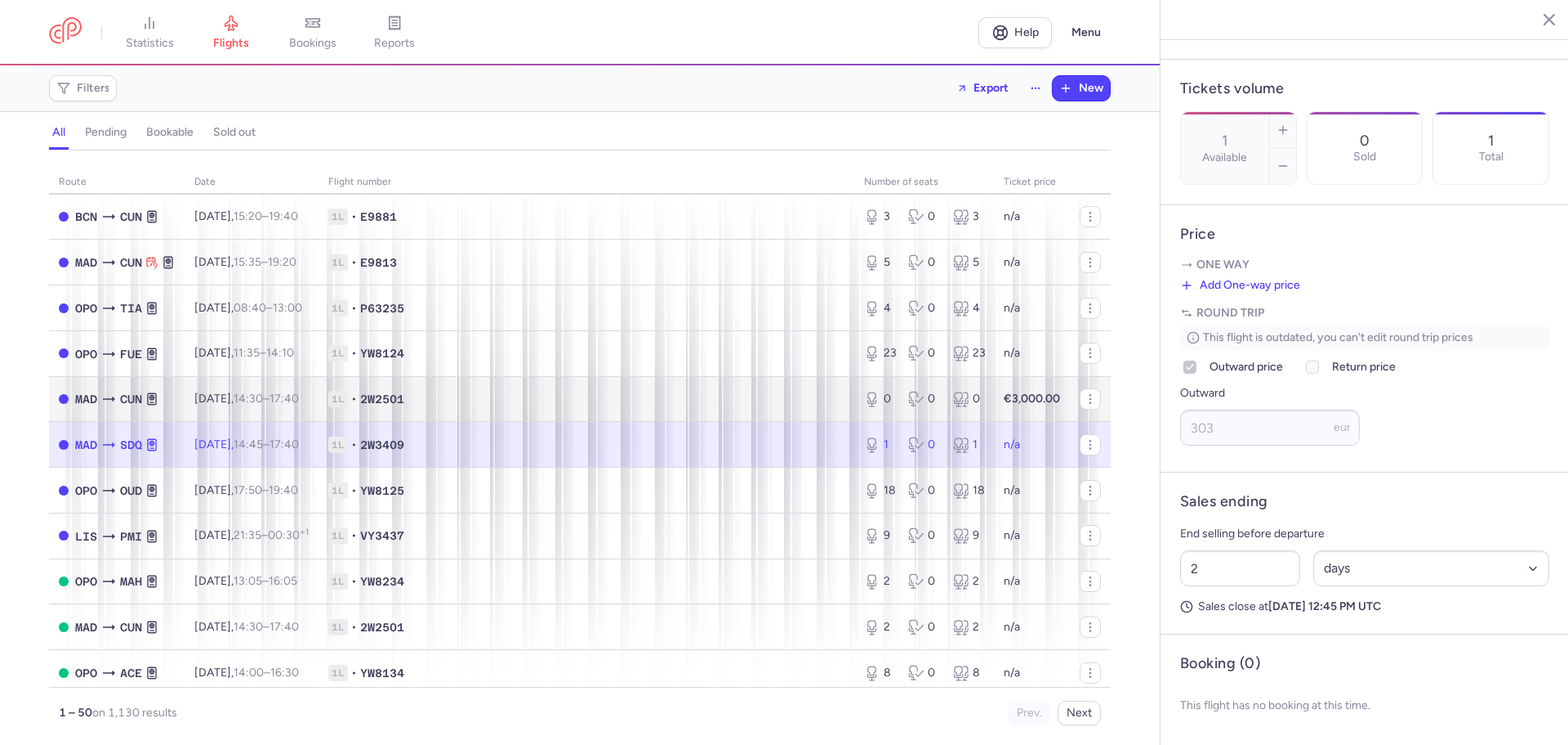
scroll to position [245, 0]
